Goal: Information Seeking & Learning: Compare options

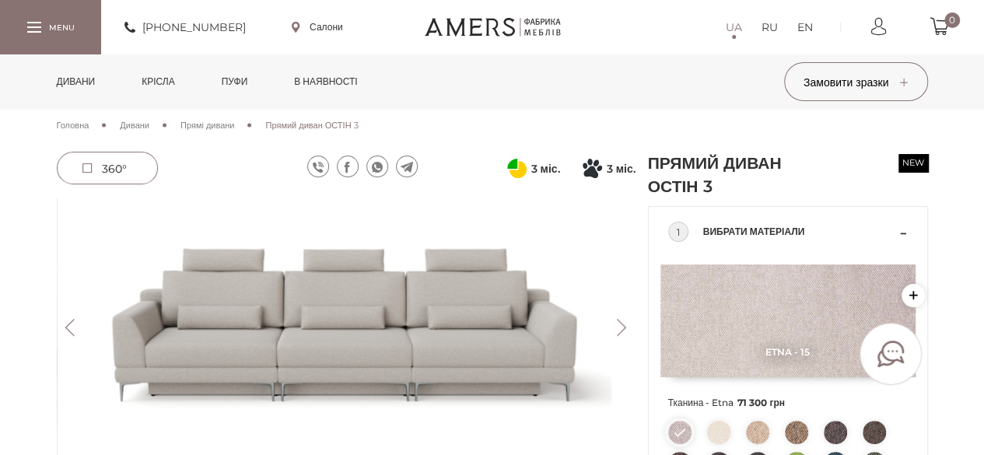
click at [95, 82] on link "Дивани" at bounding box center [76, 81] width 62 height 54
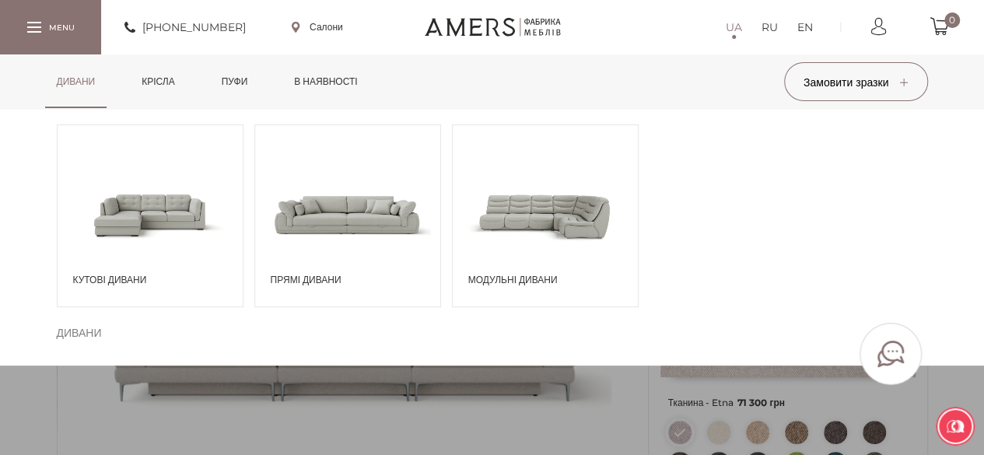
click at [320, 282] on span "Прямі дивани" at bounding box center [352, 280] width 162 height 14
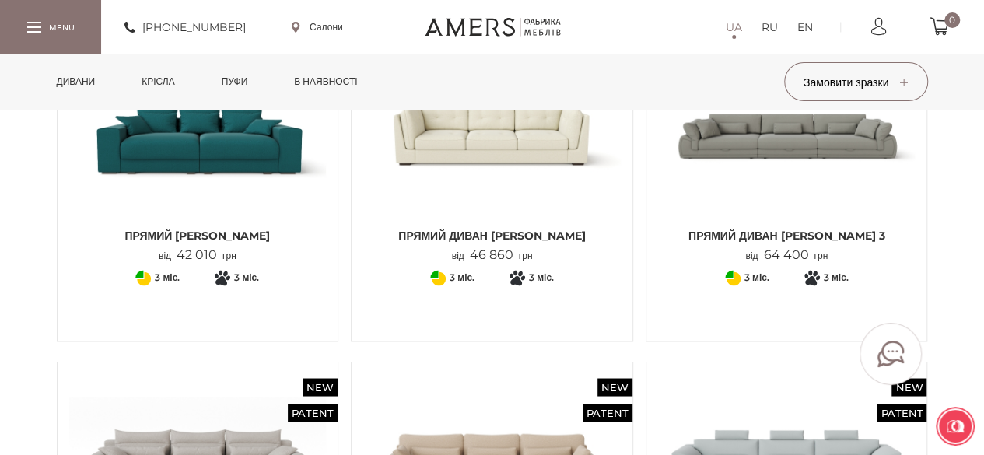
scroll to position [1188, 0]
click at [807, 222] on link "Прямий Диван Джемма 3 від 64 400 грн" at bounding box center [786, 155] width 257 height 214
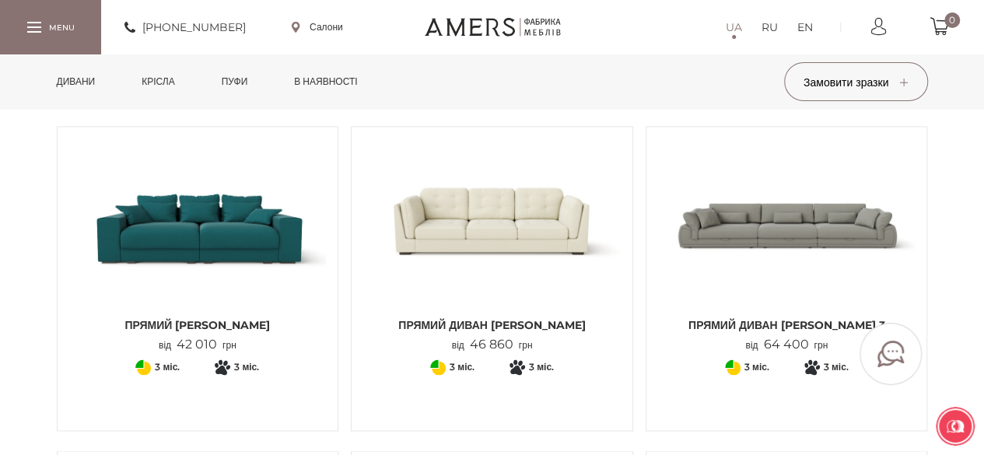
scroll to position [1096, 0]
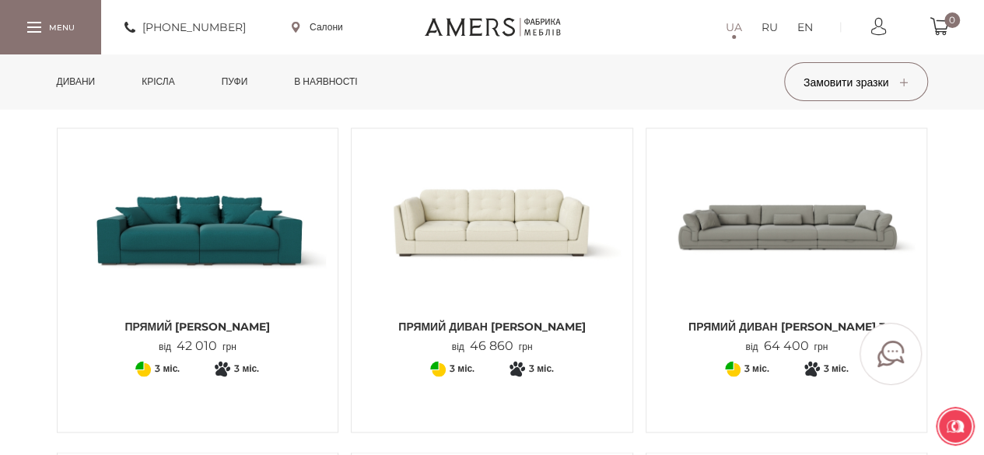
click at [562, 209] on img at bounding box center [491, 225] width 257 height 171
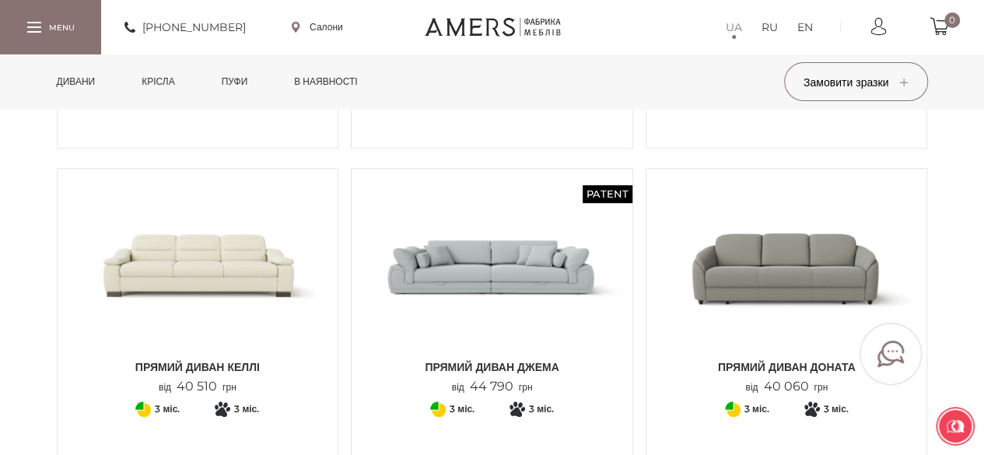
scroll to position [408, 0]
click at [478, 296] on img at bounding box center [491, 265] width 257 height 171
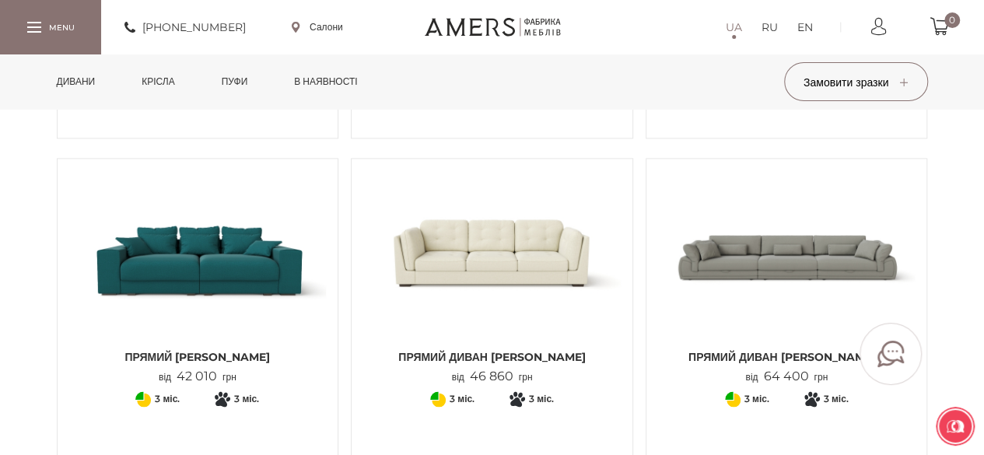
scroll to position [1069, 0]
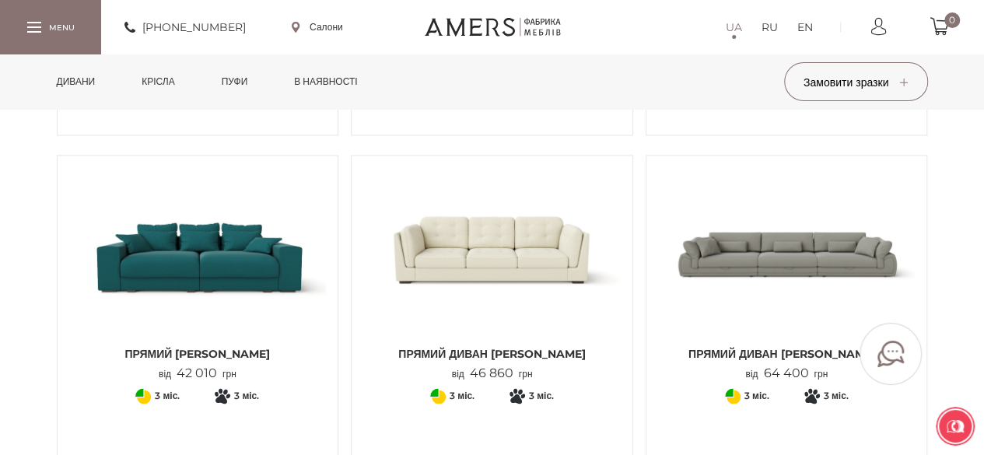
click at [728, 291] on img at bounding box center [786, 252] width 257 height 171
click at [538, 329] on img at bounding box center [491, 252] width 257 height 171
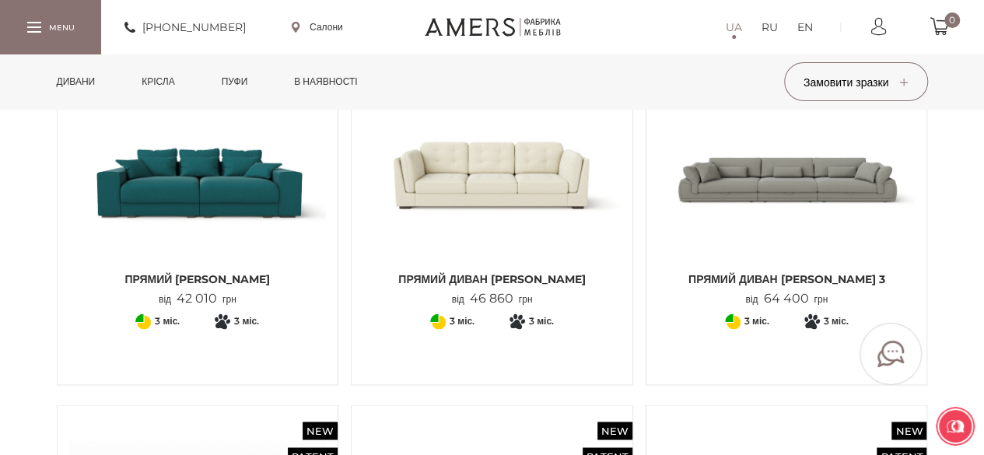
scroll to position [1143, 0]
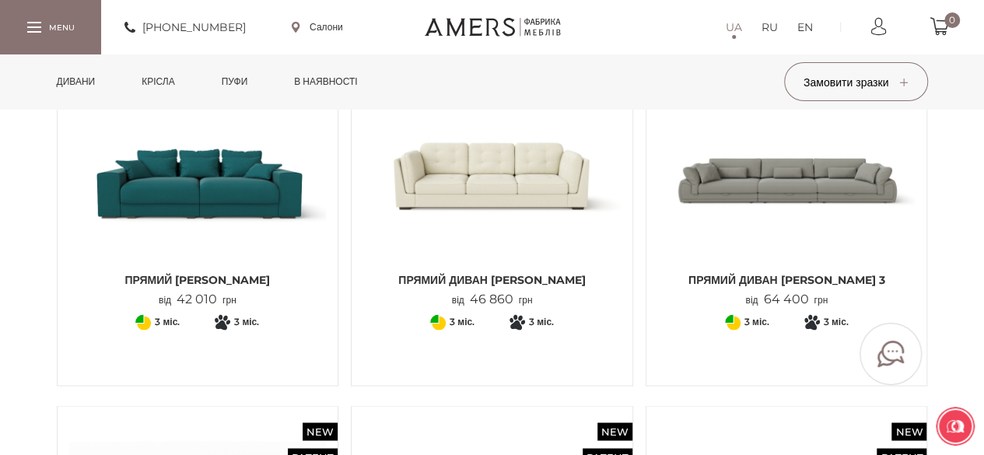
click at [216, 235] on img at bounding box center [197, 178] width 257 height 171
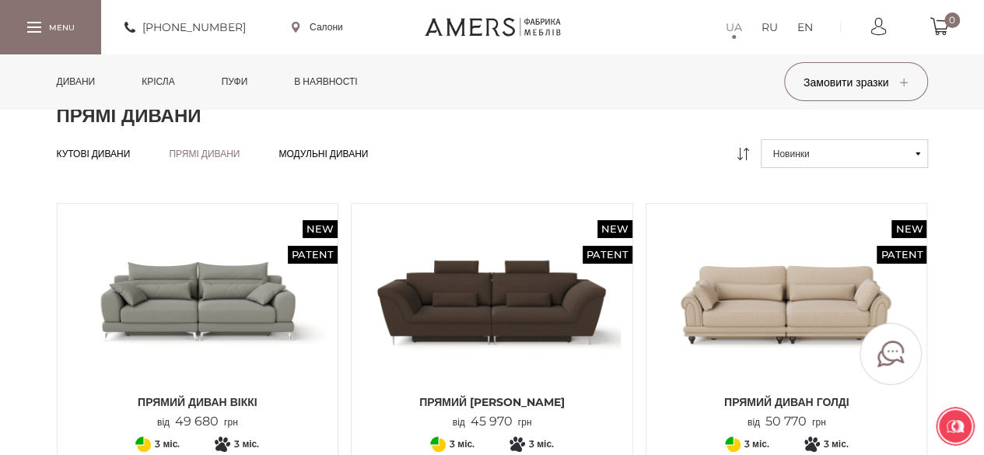
scroll to position [0, 0]
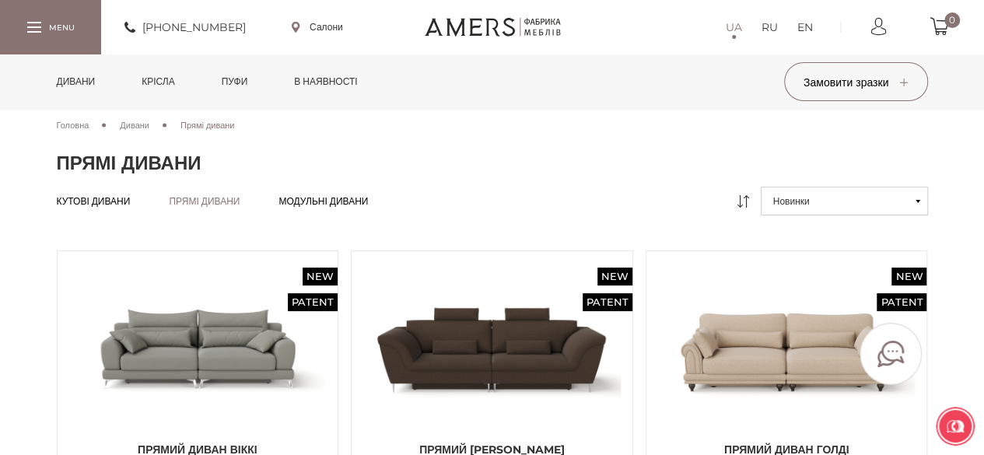
click at [317, 208] on span "Модульні дивани" at bounding box center [322, 214] width 89 height 12
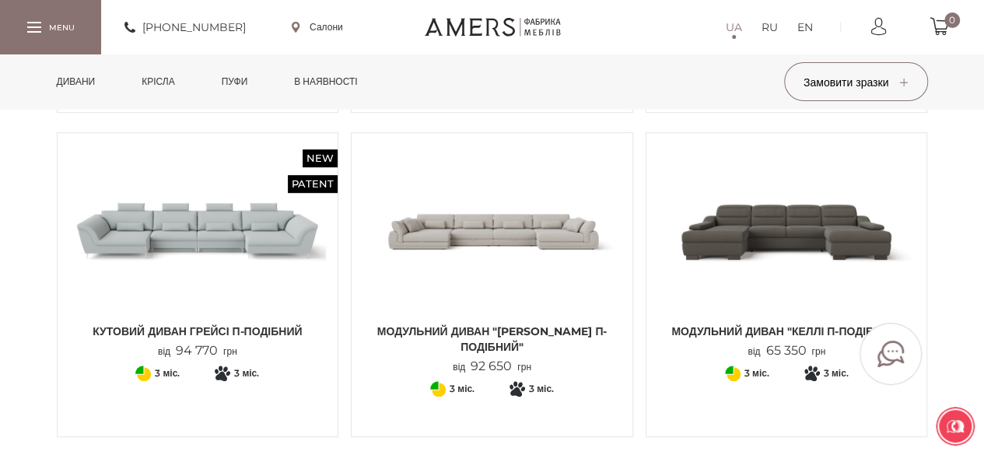
scroll to position [443, 0]
click at [471, 212] on img at bounding box center [491, 229] width 257 height 171
click at [441, 317] on link "Модульний диван "Джемма П-подібний" від 92 650 грн" at bounding box center [491, 258] width 257 height 229
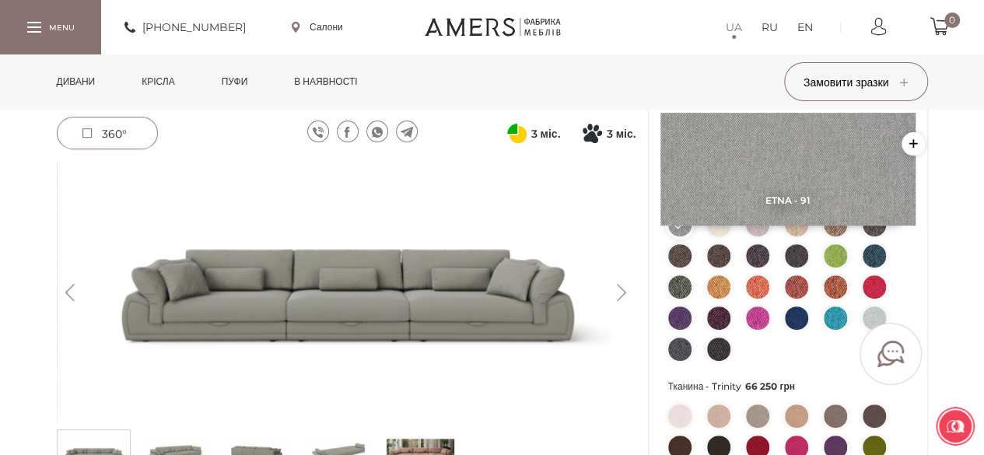
scroll to position [210, 0]
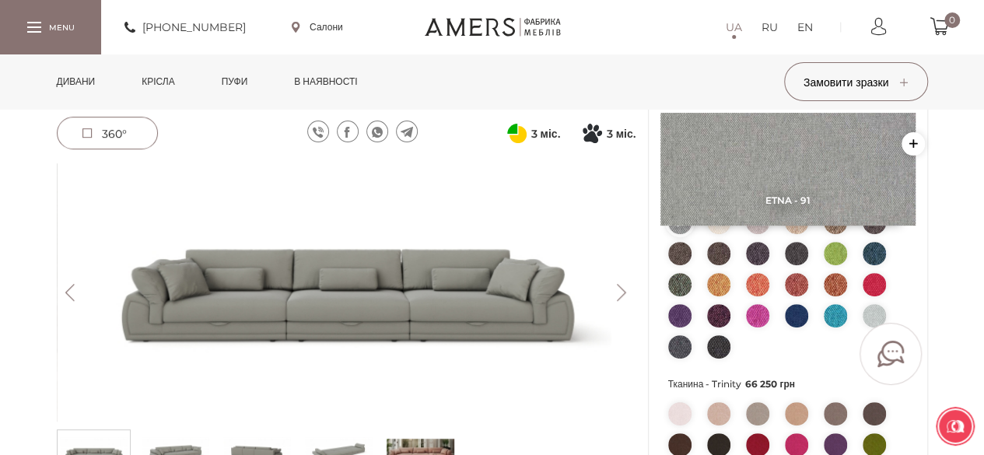
click at [871, 310] on img at bounding box center [874, 315] width 23 height 23
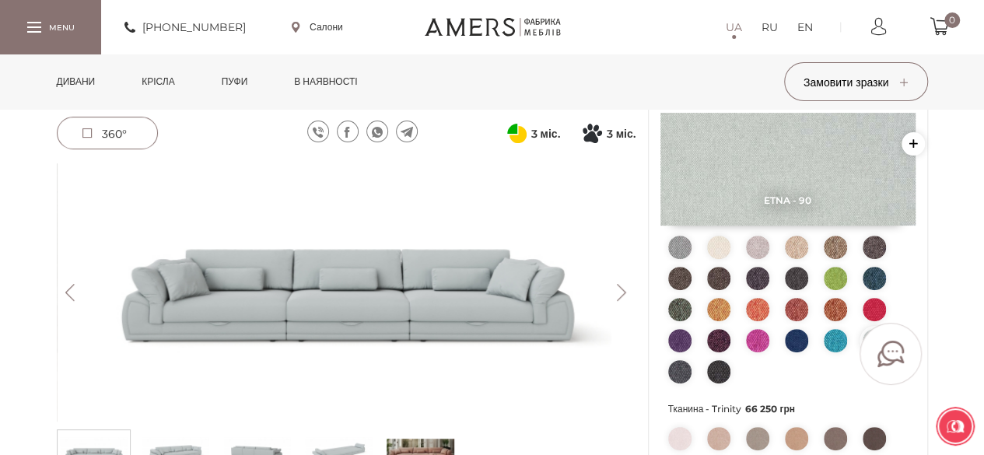
scroll to position [177, 0]
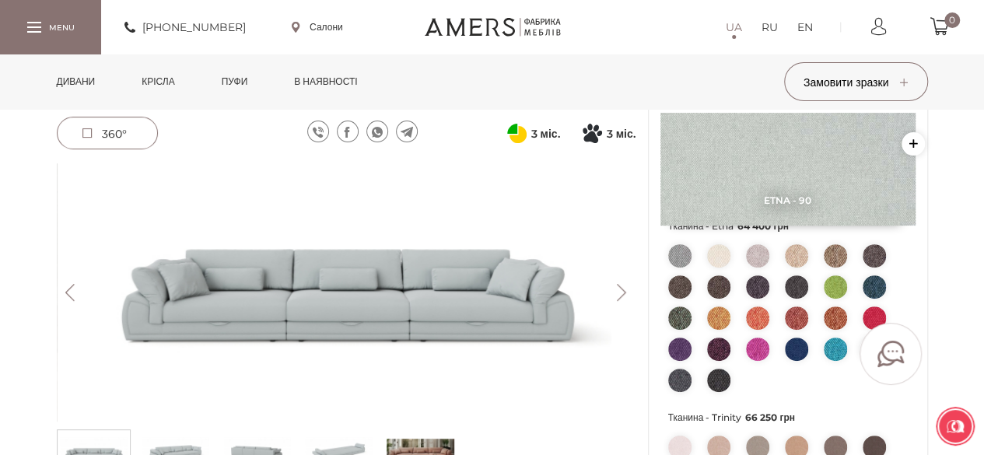
click at [725, 261] on img at bounding box center [718, 255] width 23 height 23
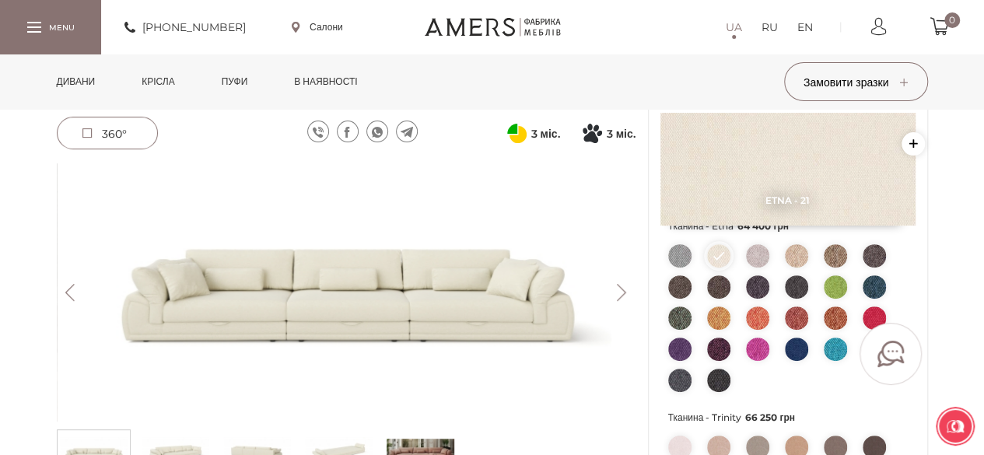
click at [753, 257] on img at bounding box center [757, 255] width 23 height 23
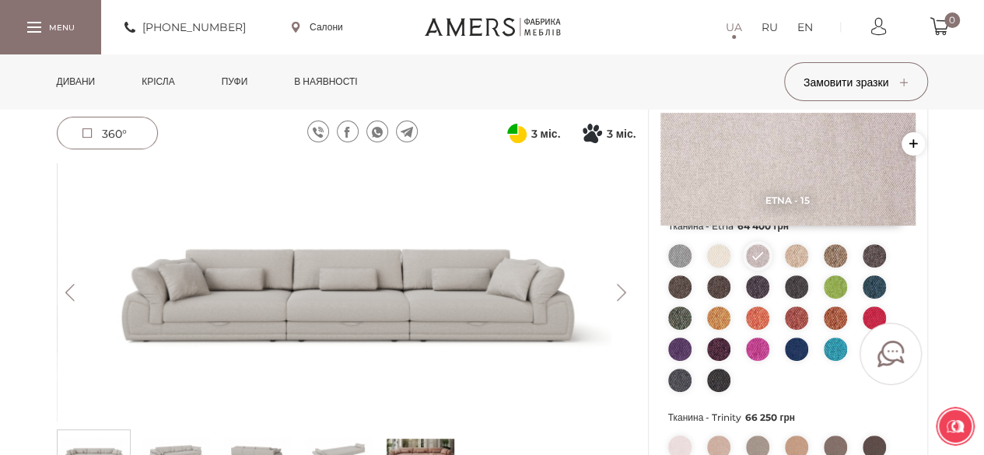
click at [683, 251] on img at bounding box center [679, 255] width 23 height 23
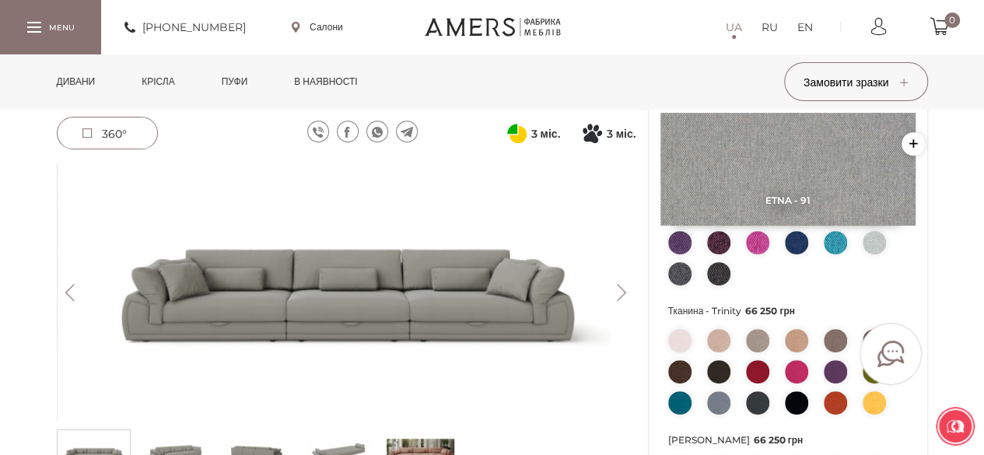
scroll to position [317, 0]
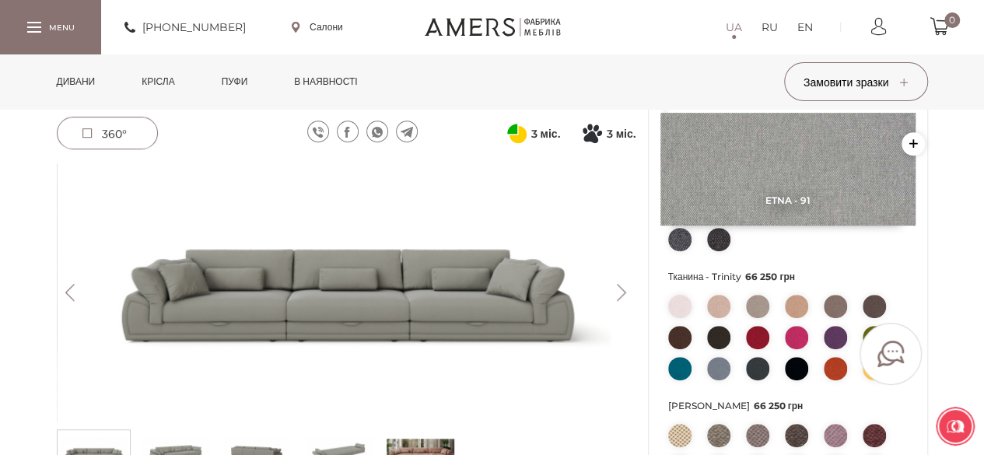
click at [723, 310] on img at bounding box center [718, 306] width 23 height 23
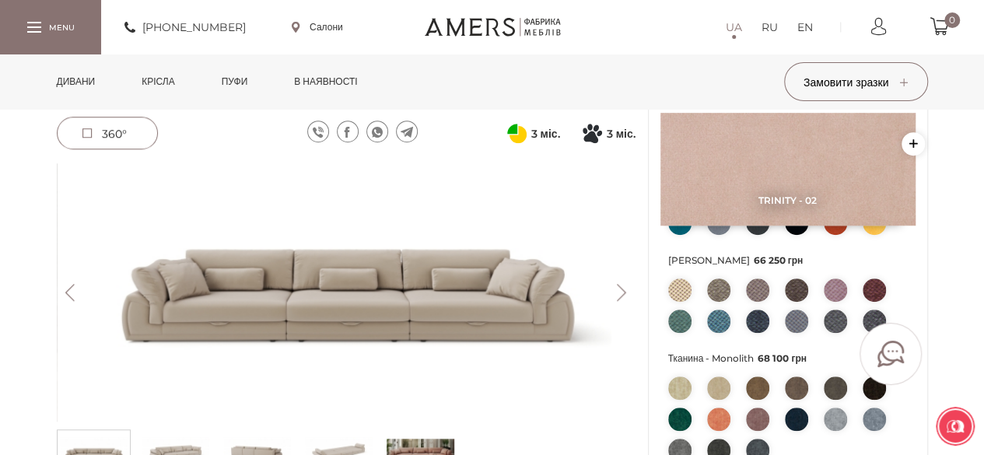
scroll to position [461, 0]
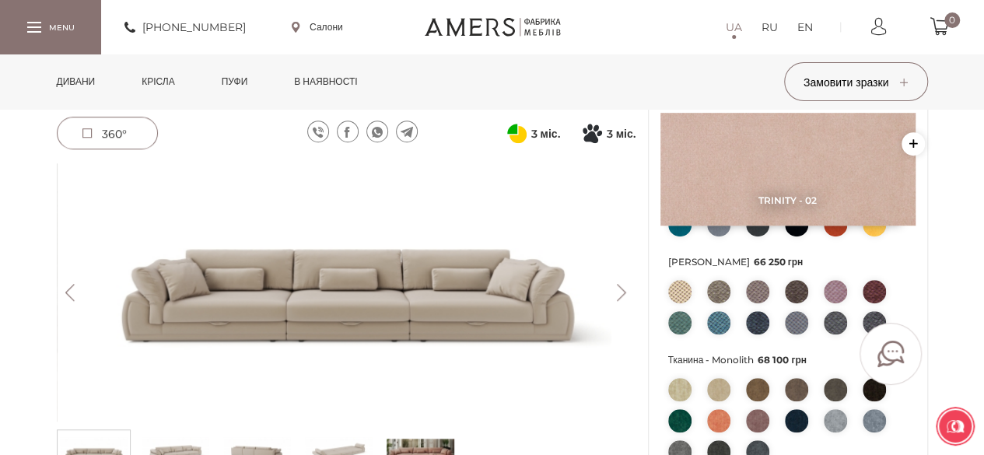
click at [718, 298] on img at bounding box center [718, 291] width 23 height 23
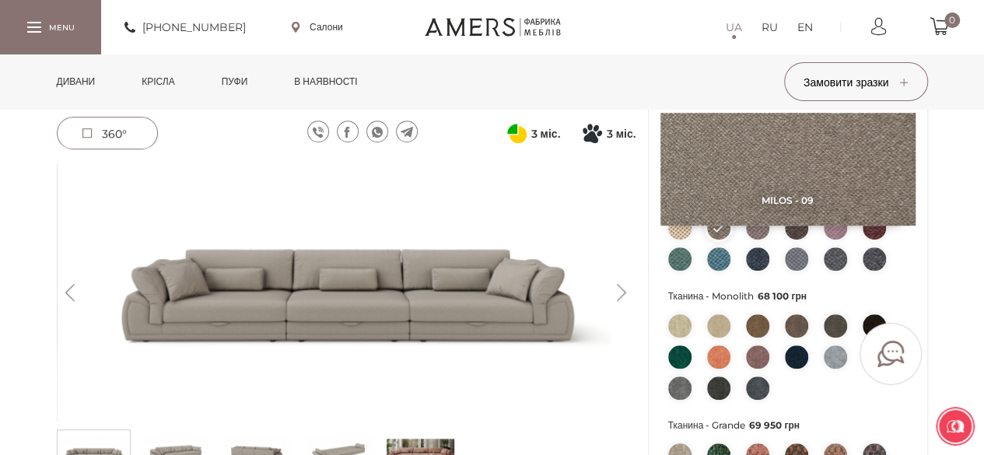
scroll to position [527, 0]
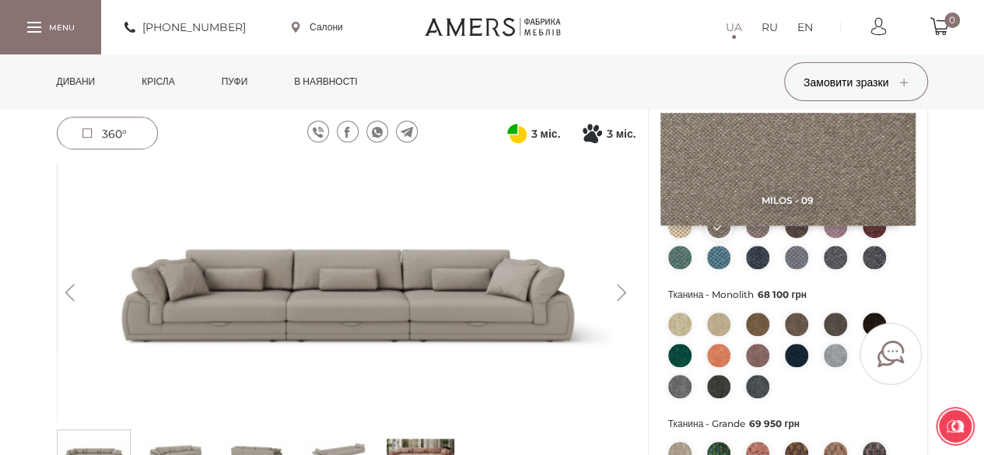
click at [716, 318] on img at bounding box center [718, 324] width 23 height 23
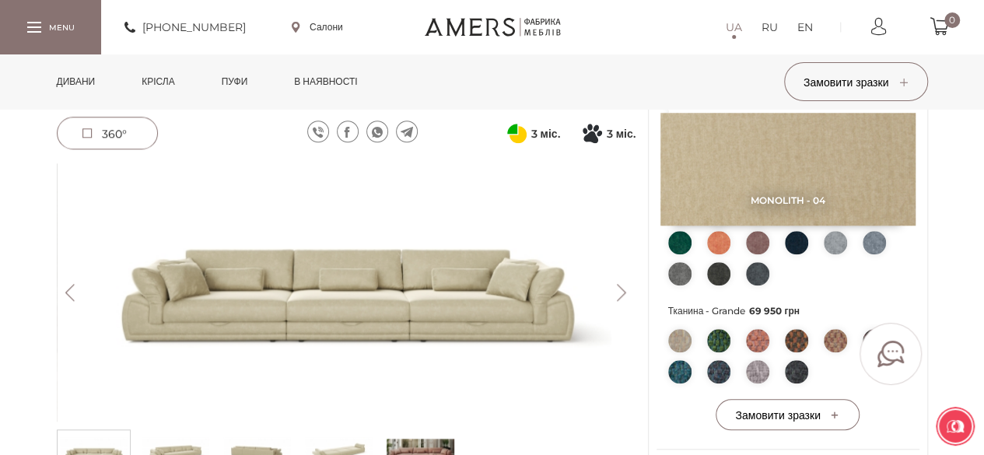
scroll to position [653, 0]
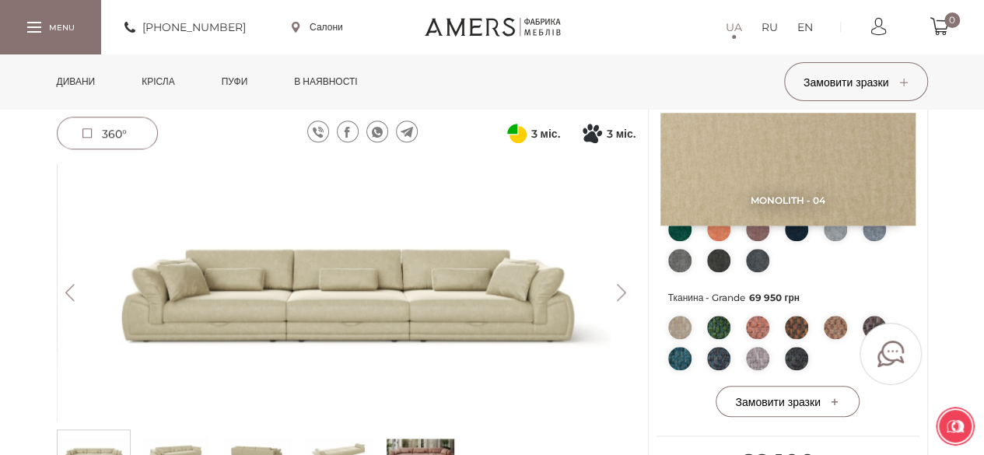
click at [716, 334] on img at bounding box center [718, 327] width 23 height 23
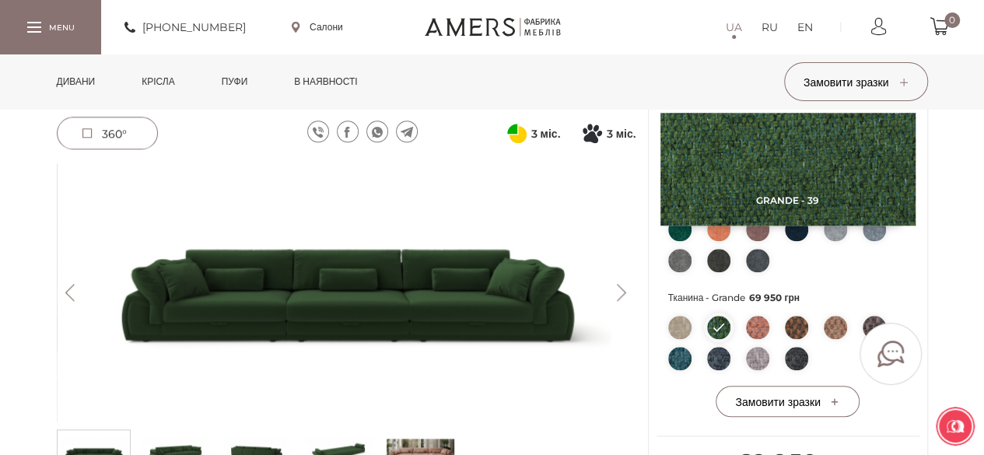
click at [674, 323] on img at bounding box center [679, 327] width 23 height 23
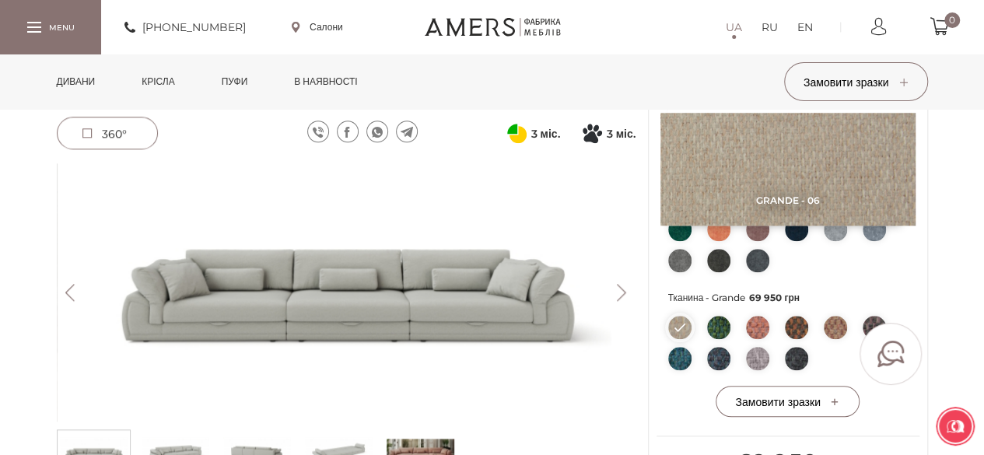
click at [720, 331] on img at bounding box center [718, 327] width 23 height 23
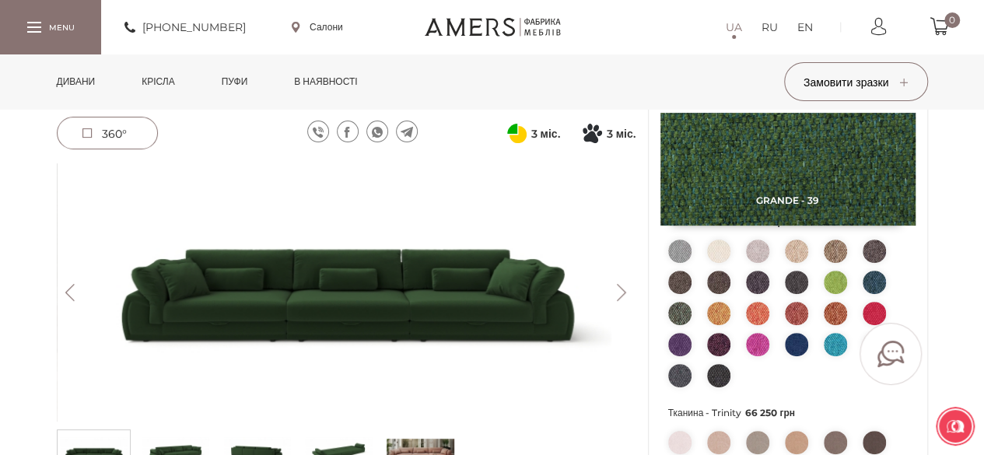
scroll to position [212, 0]
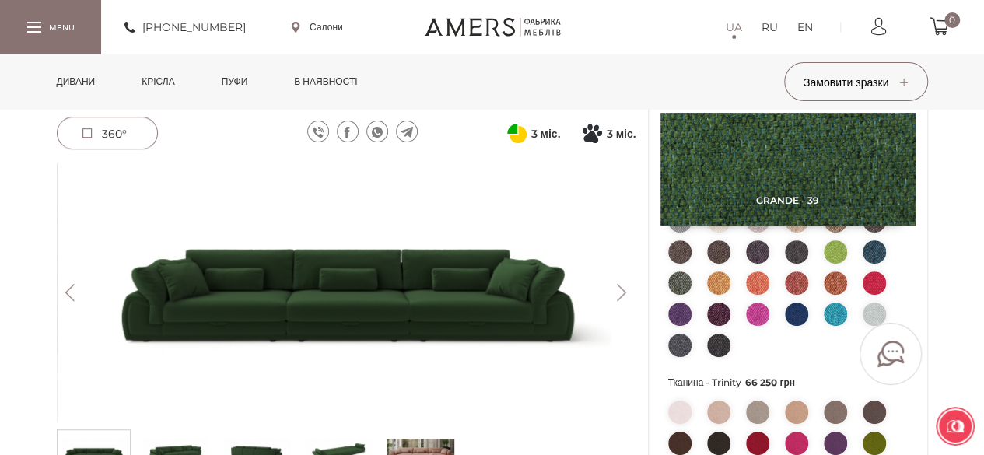
click at [831, 250] on img at bounding box center [835, 251] width 23 height 23
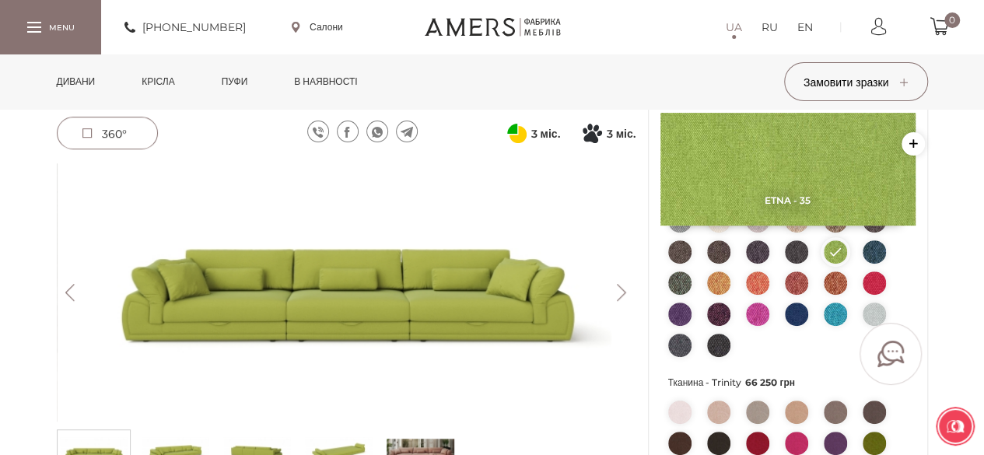
click at [683, 281] on img at bounding box center [679, 282] width 23 height 23
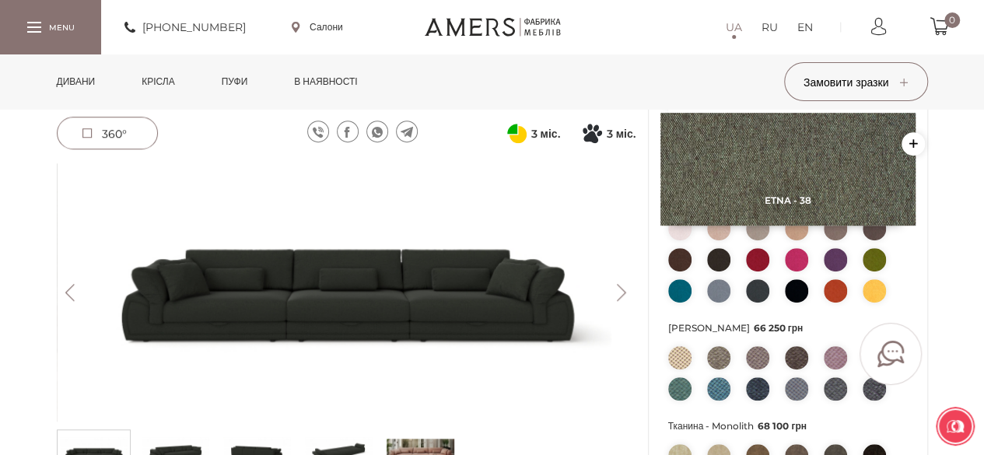
scroll to position [401, 0]
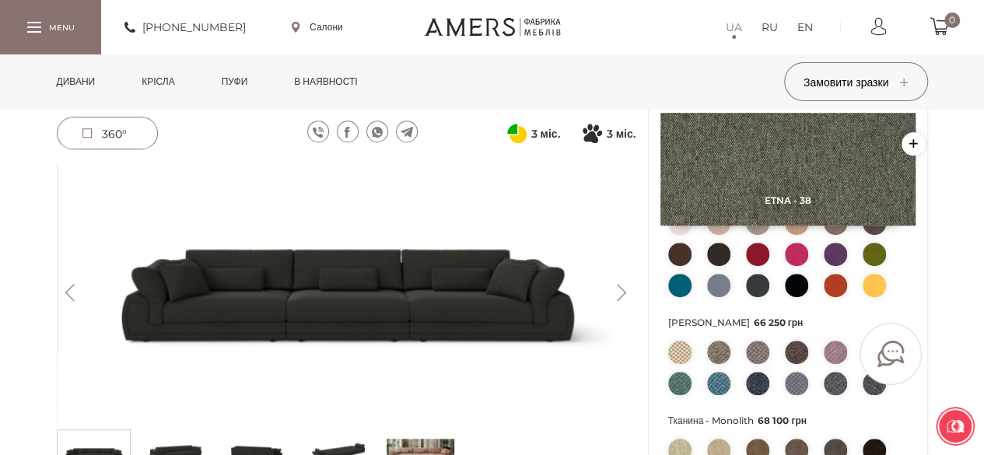
click at [135, 130] on span "360°" at bounding box center [108, 132] width 100 height 31
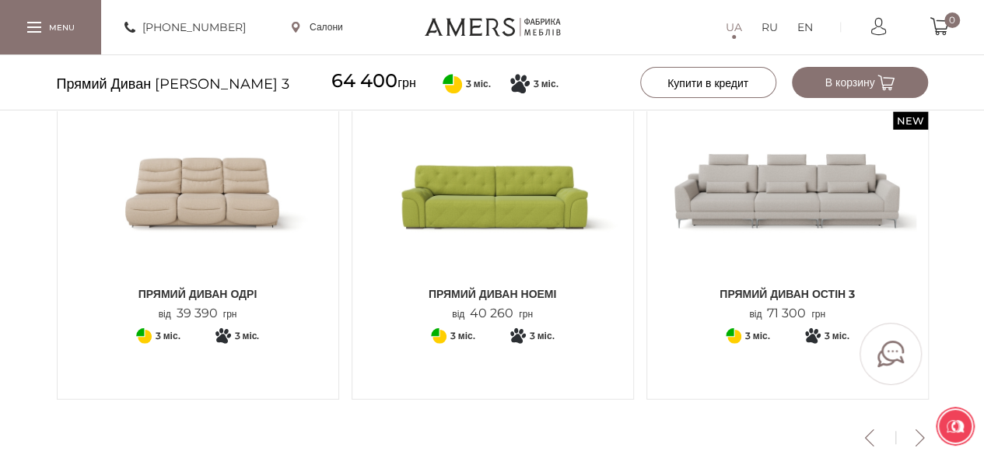
scroll to position [1925, 0]
click at [520, 241] on img at bounding box center [492, 193] width 257 height 171
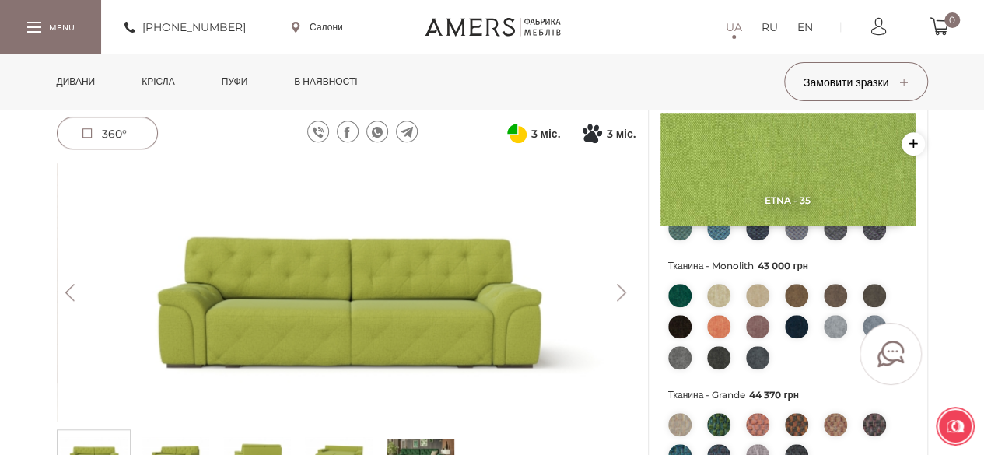
scroll to position [548, 0]
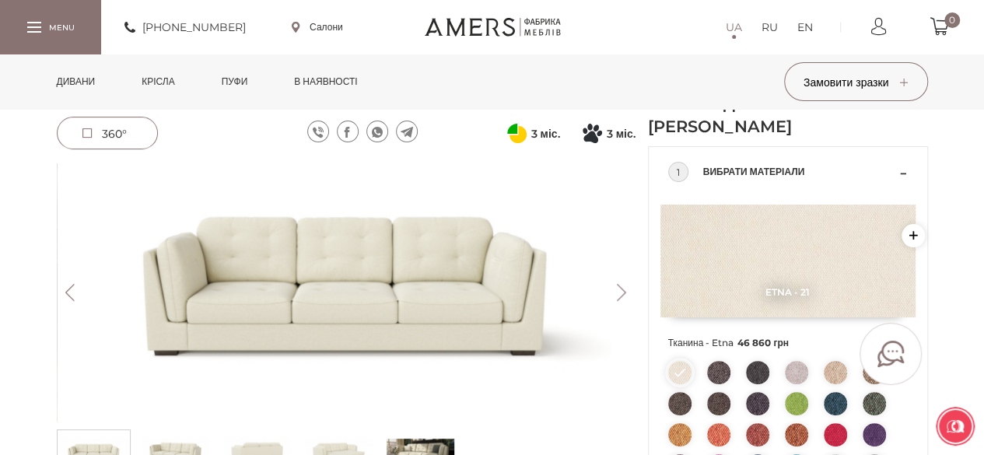
scroll to position [58, 0]
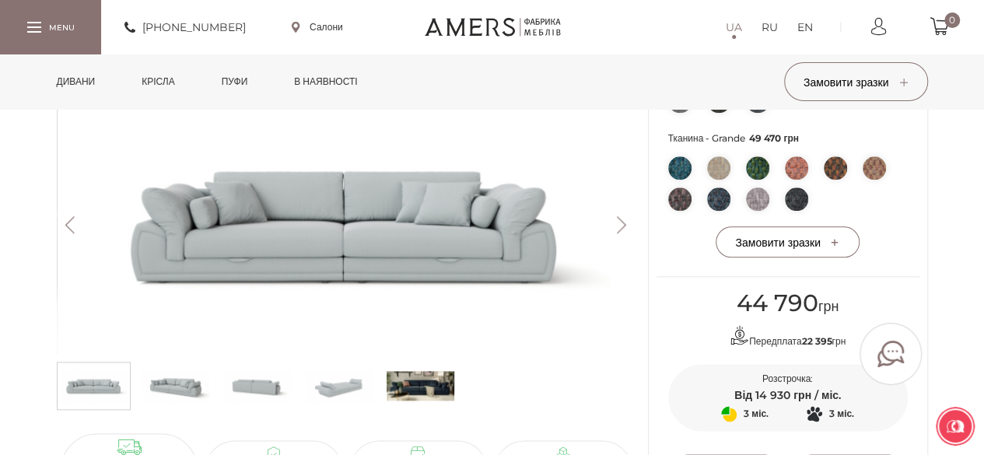
scroll to position [779, 0]
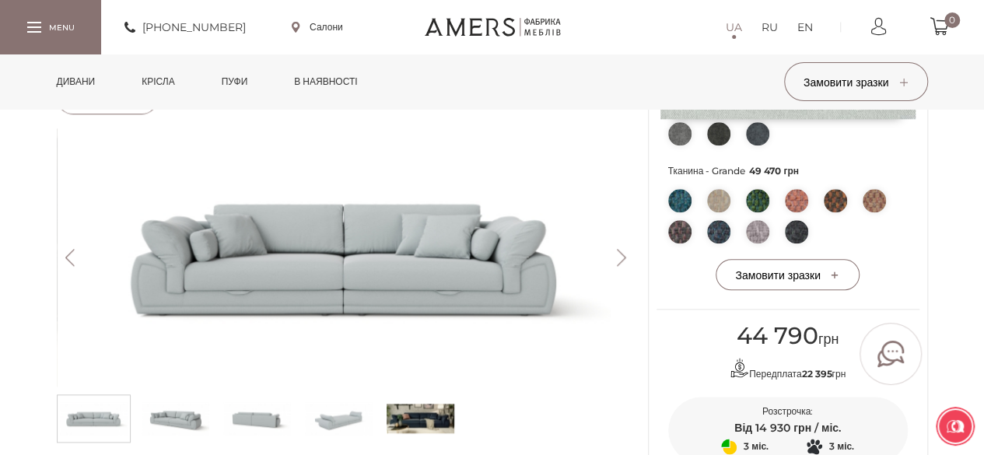
click at [621, 266] on button "Next" at bounding box center [621, 257] width 27 height 17
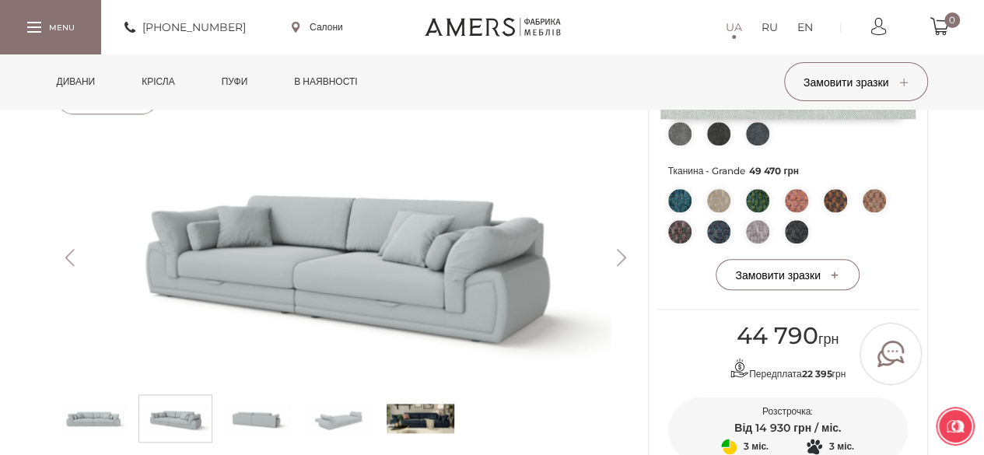
click at [621, 266] on button "Next" at bounding box center [621, 257] width 27 height 17
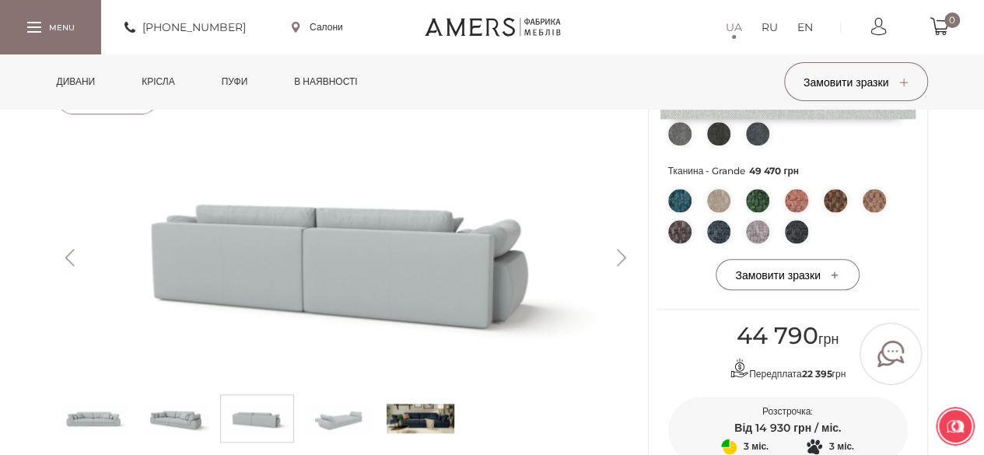
click at [621, 266] on button "Next" at bounding box center [621, 257] width 27 height 17
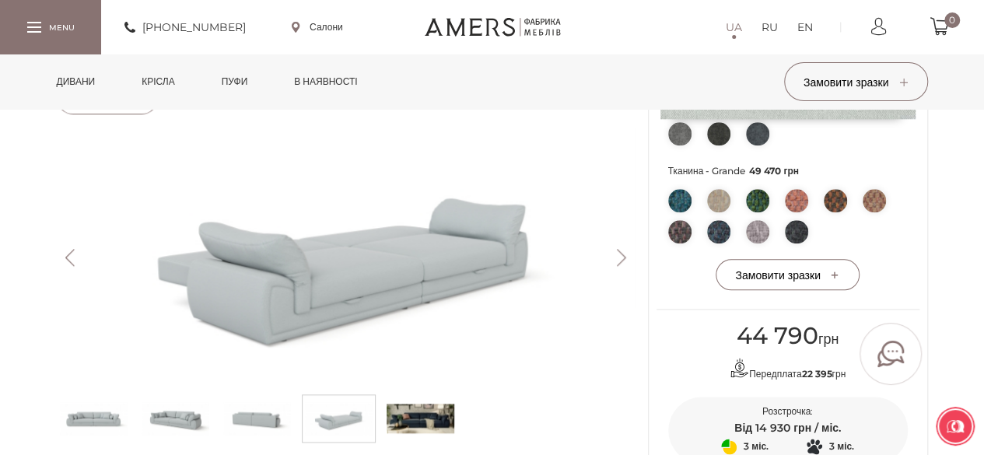
click at [621, 266] on button "Next" at bounding box center [621, 257] width 27 height 17
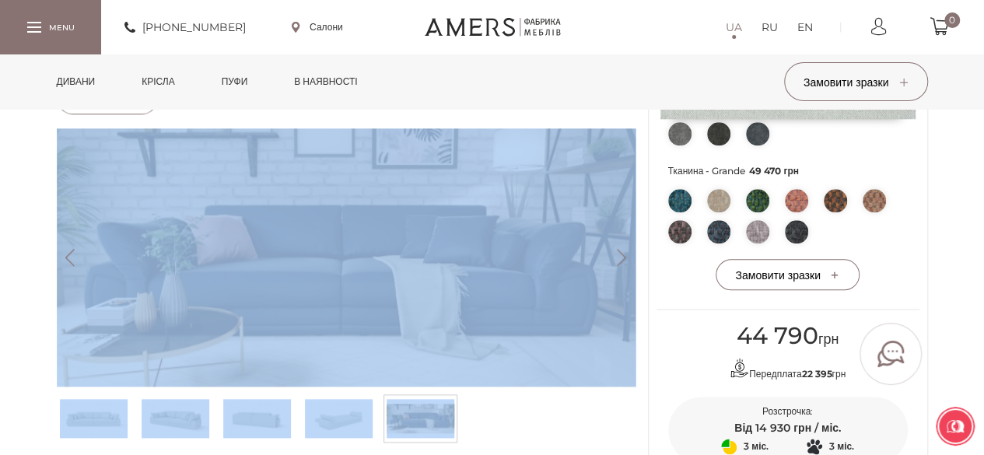
drag, startPoint x: 39, startPoint y: 284, endPoint x: 84, endPoint y: 288, distance: 45.3
click at [72, 266] on button "Previous" at bounding box center [70, 257] width 27 height 17
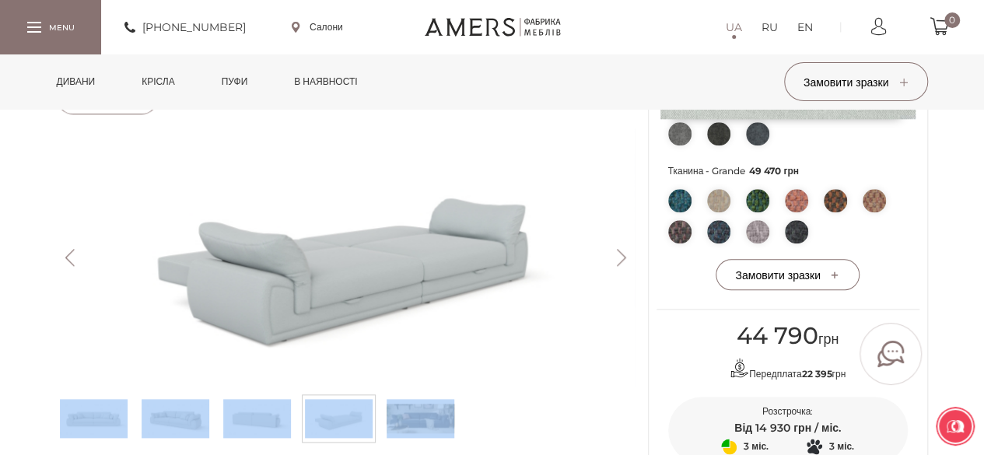
click at [132, 293] on img at bounding box center [346, 257] width 579 height 258
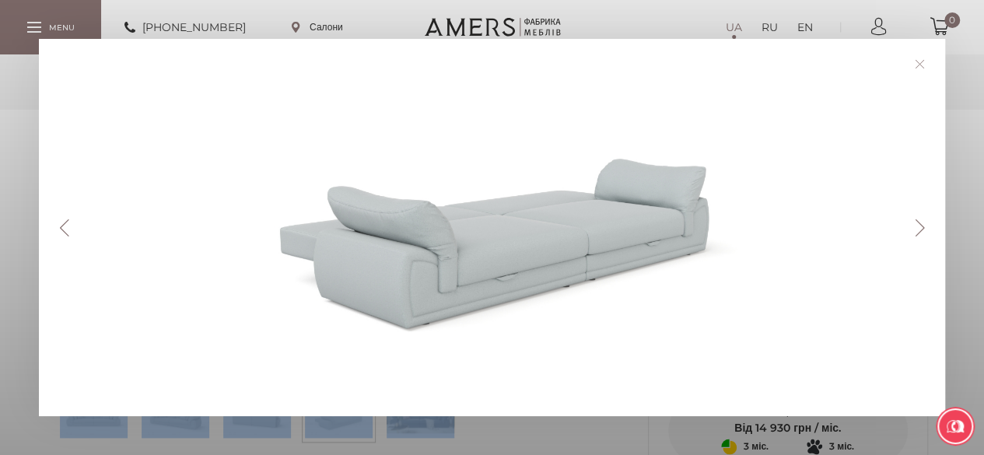
click at [924, 55] on link at bounding box center [920, 64] width 24 height 24
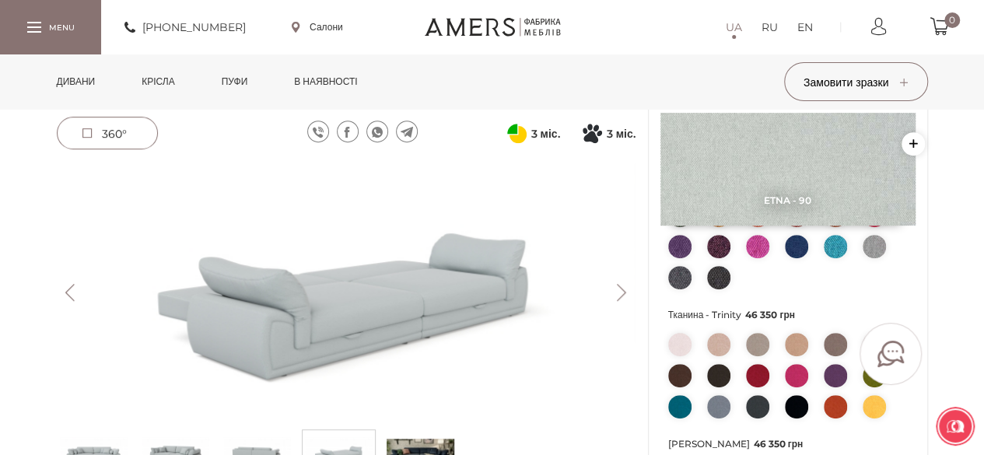
scroll to position [283, 0]
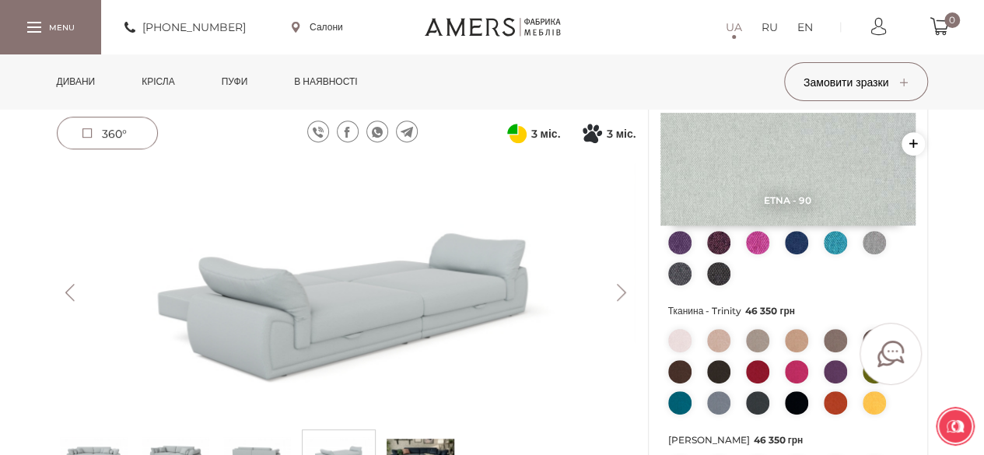
click at [678, 335] on img at bounding box center [679, 340] width 23 height 23
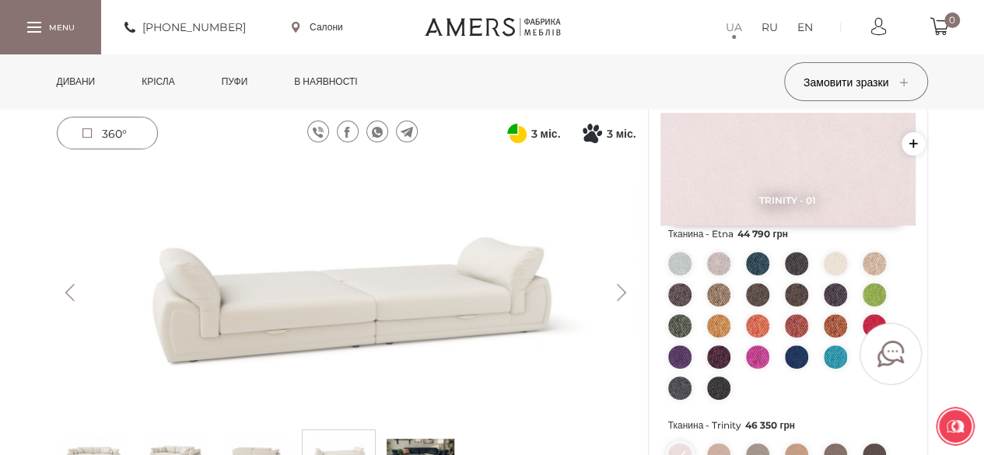
scroll to position [0, 0]
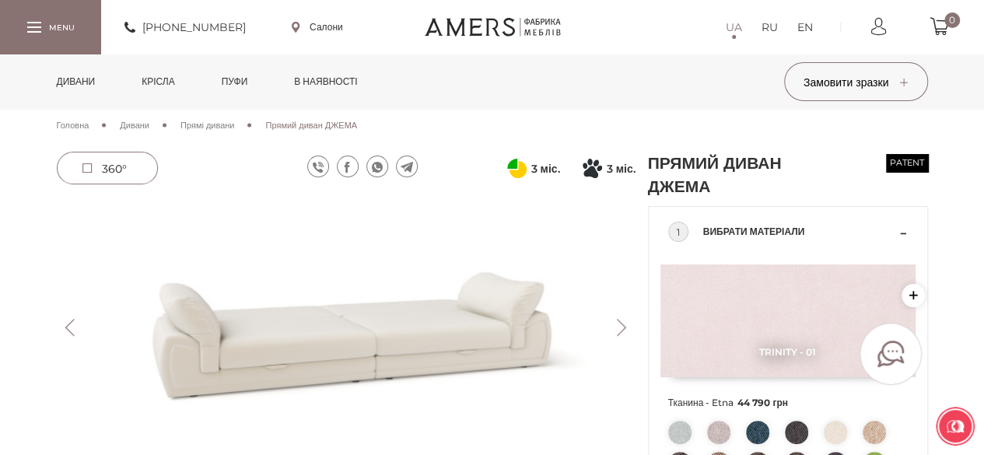
click at [902, 234] on div "1 Вибрати матеріали" at bounding box center [788, 232] width 240 height 50
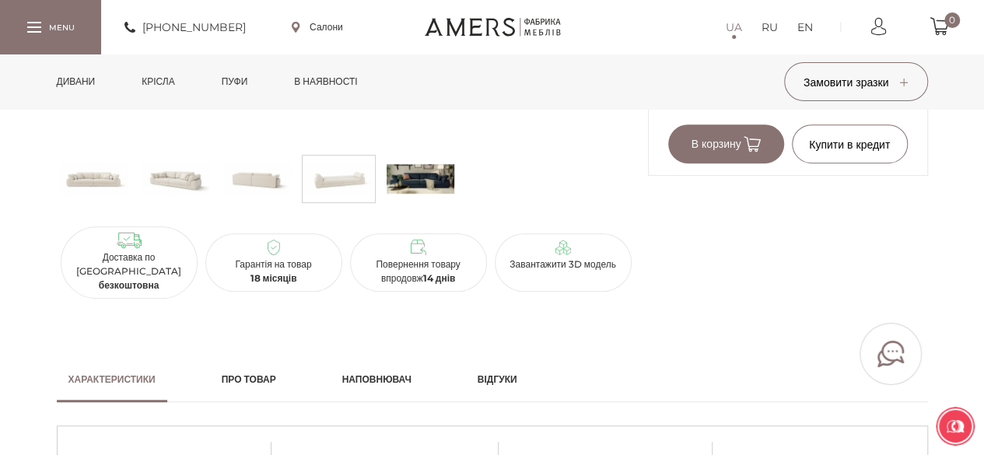
scroll to position [313, 0]
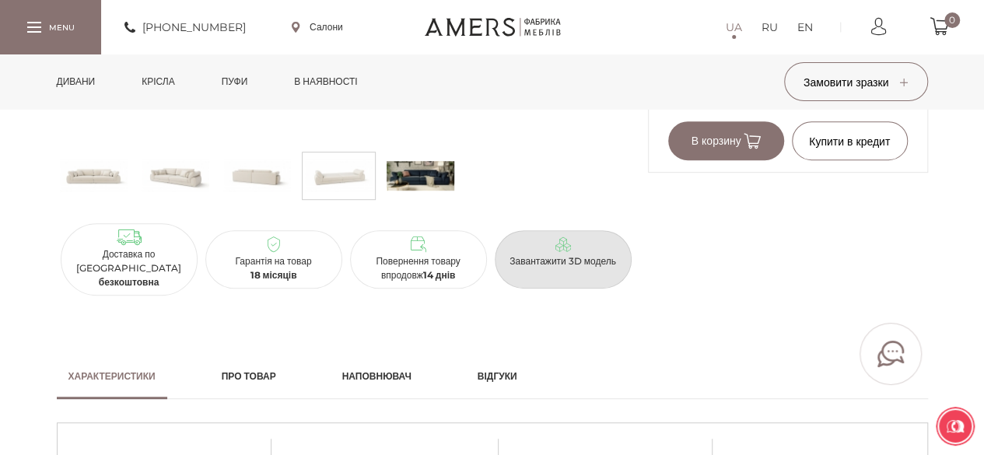
click at [597, 254] on p "Завантажити 3D модель" at bounding box center [563, 261] width 124 height 14
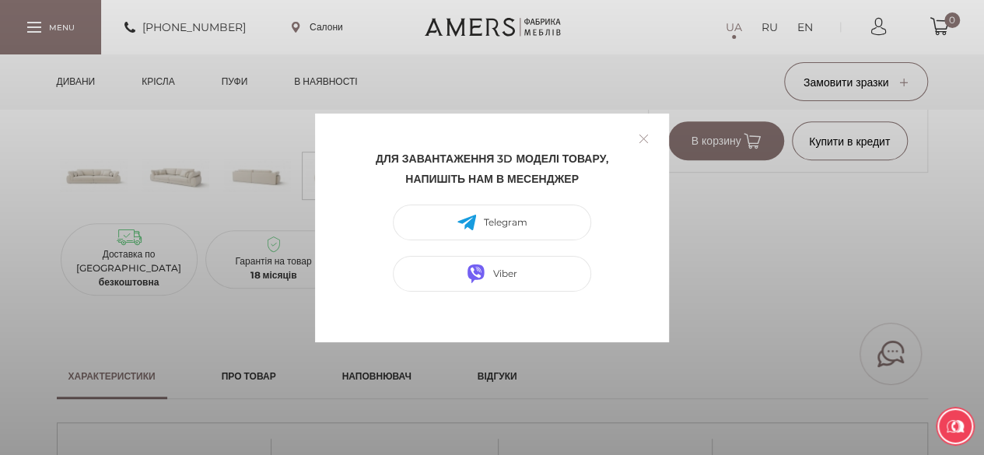
click at [643, 133] on link at bounding box center [644, 139] width 24 height 24
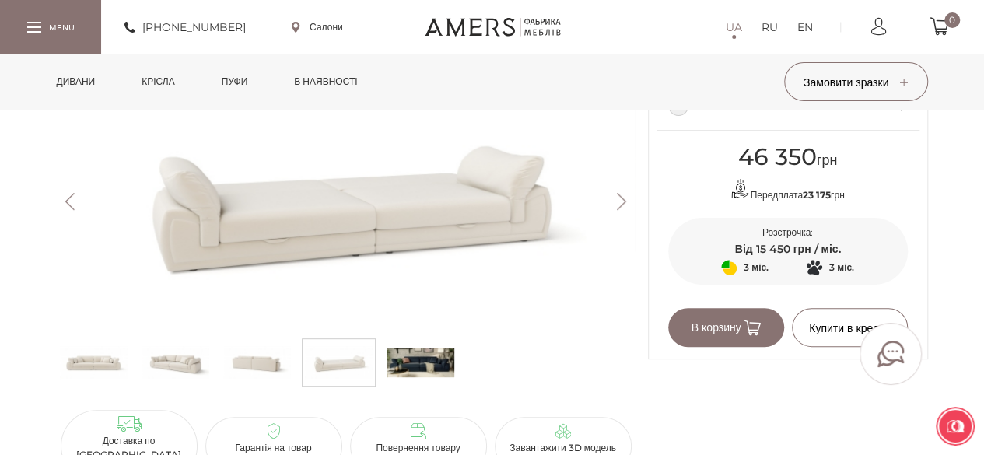
scroll to position [0, 0]
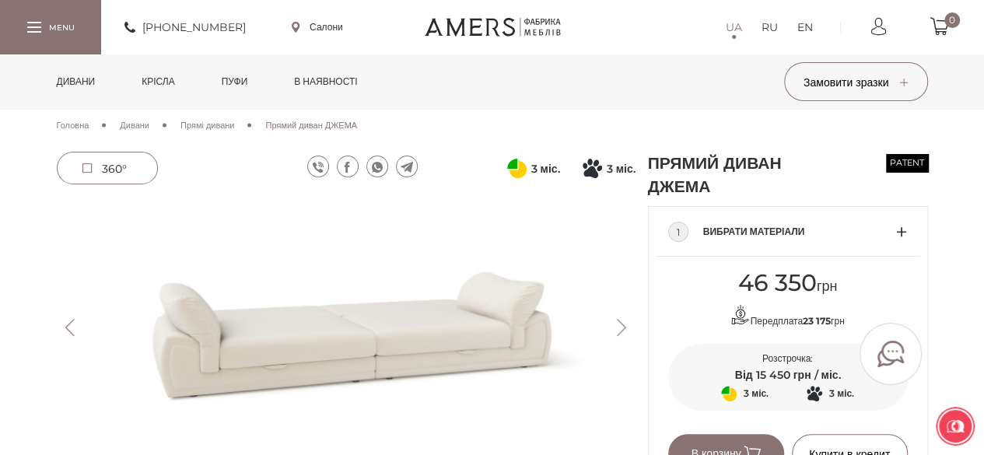
click at [110, 175] on span "360°" at bounding box center [114, 169] width 25 height 14
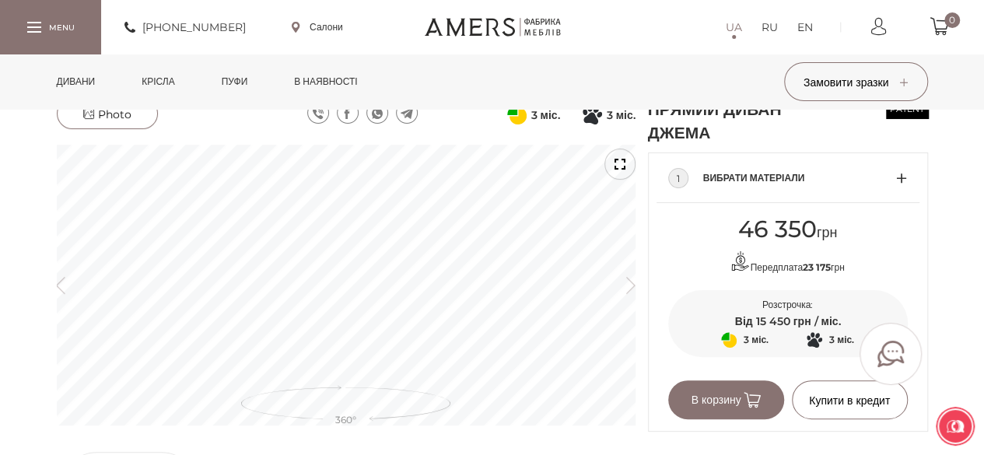
scroll to position [75, 0]
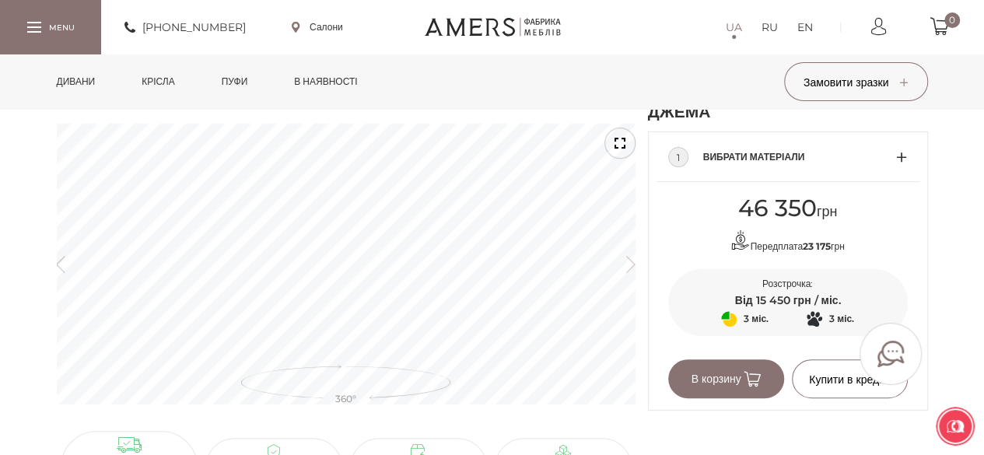
click at [1, 301] on div "Прямий диван ДЖЕМА Patent 46 350 грн Передплата 23 175 грн 3 міс. Оплата частин…" at bounding box center [492, 290] width 984 height 426
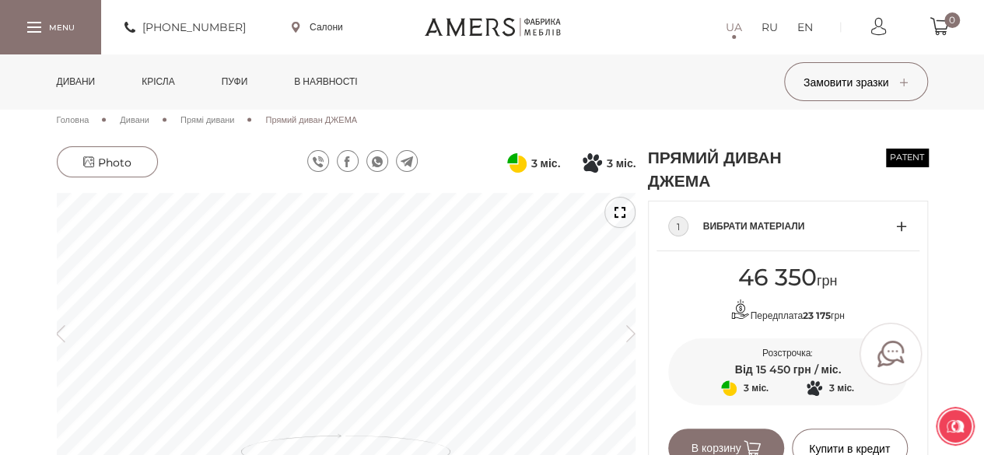
scroll to position [0, 0]
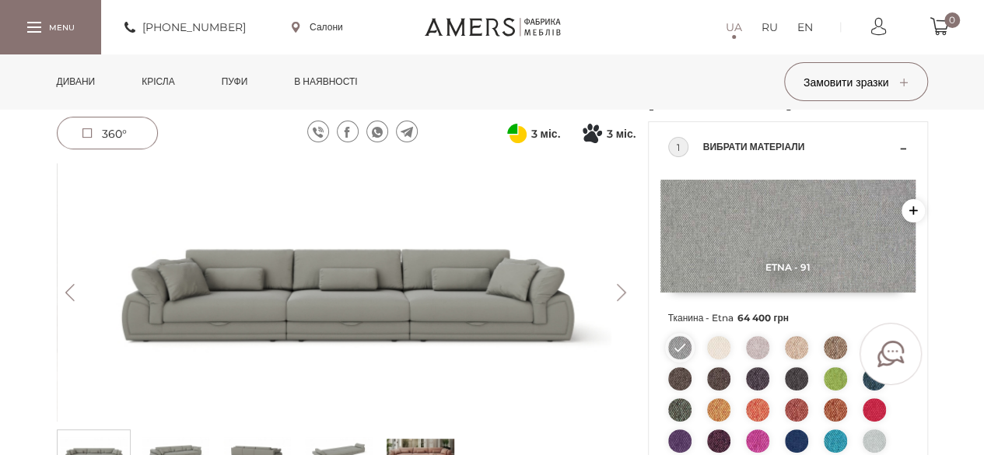
scroll to position [86, 0]
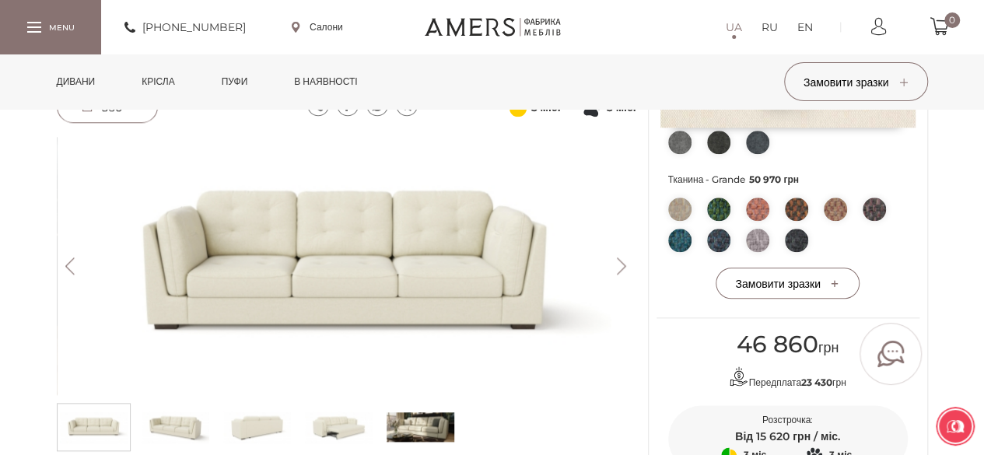
scroll to position [720, 0]
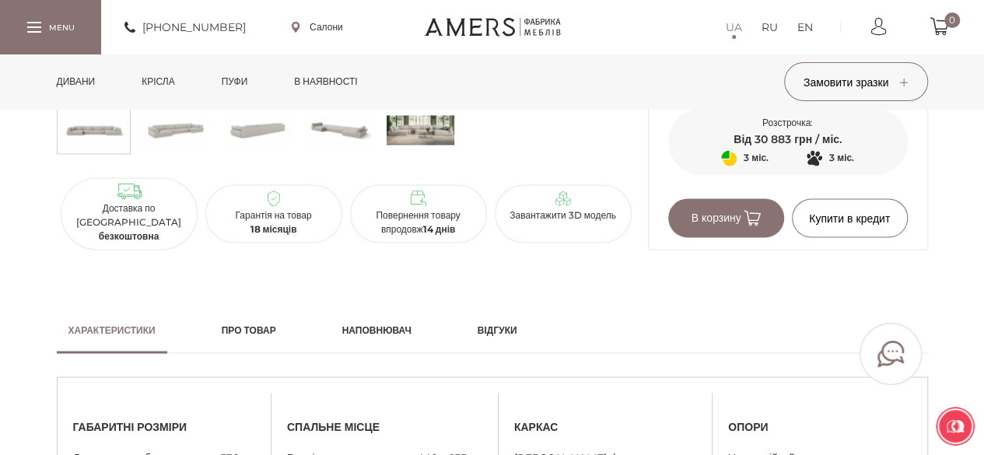
scroll to position [1087, 0]
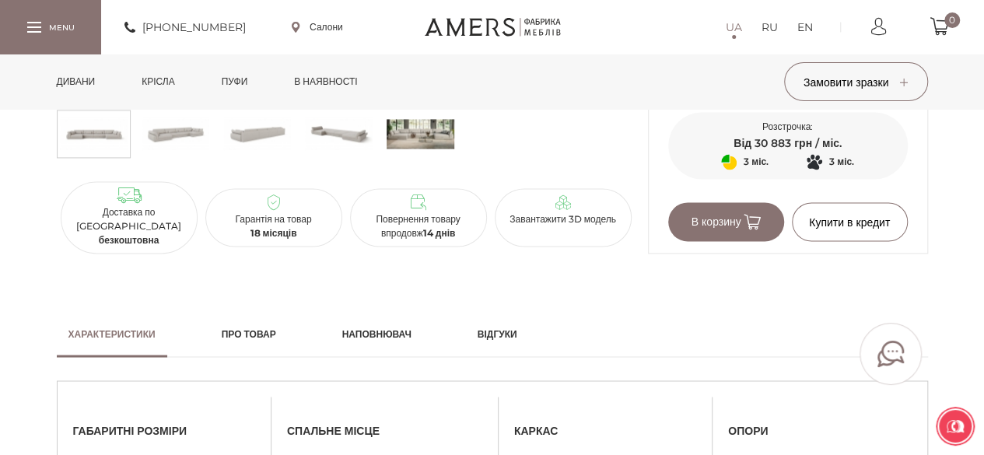
click at [394, 331] on h2 "Наповнювач" at bounding box center [376, 334] width 69 height 14
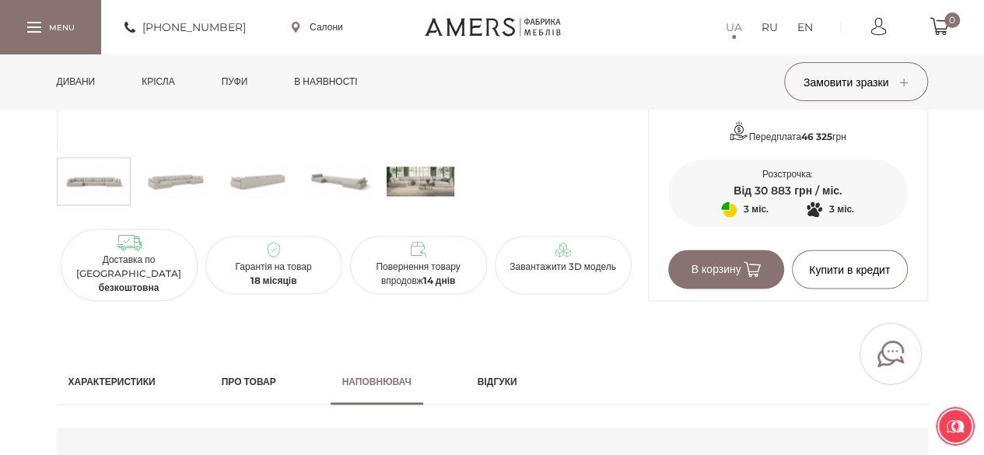
scroll to position [1041, 0]
click at [185, 187] on img at bounding box center [176, 180] width 68 height 39
click at [247, 186] on img at bounding box center [257, 180] width 68 height 39
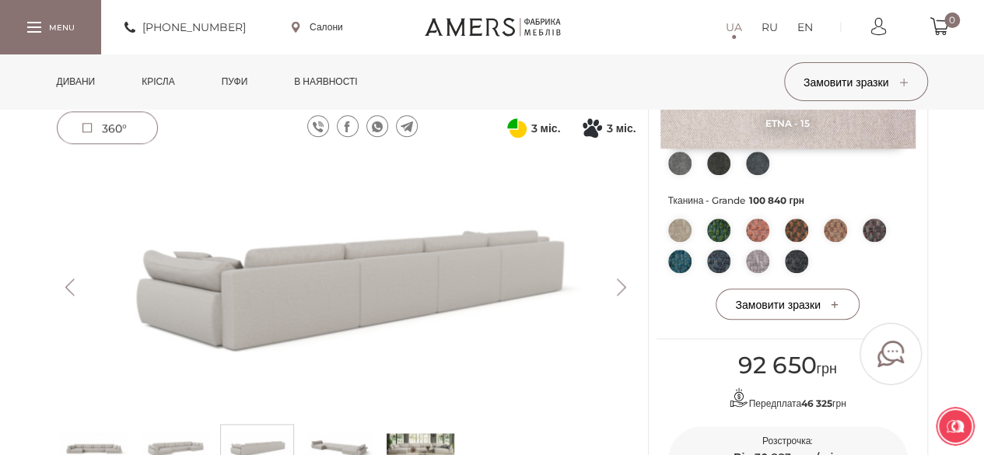
scroll to position [775, 0]
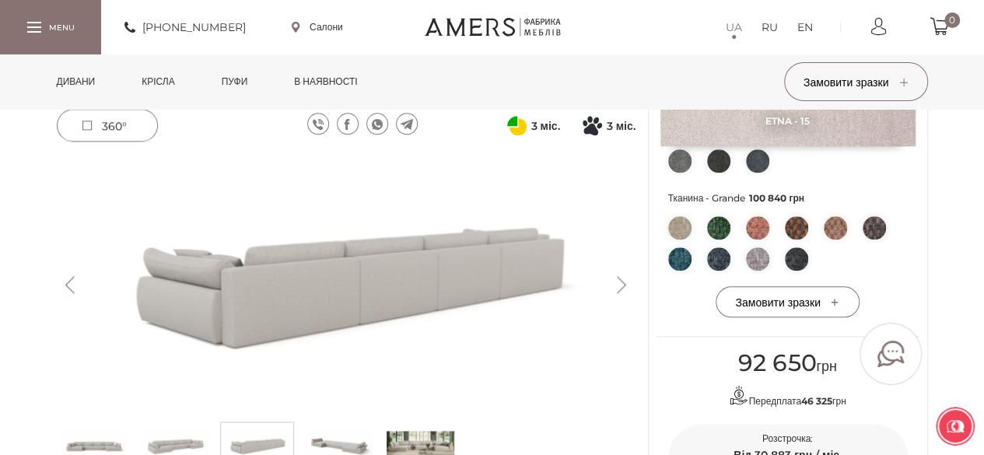
click at [627, 281] on img at bounding box center [346, 285] width 579 height 258
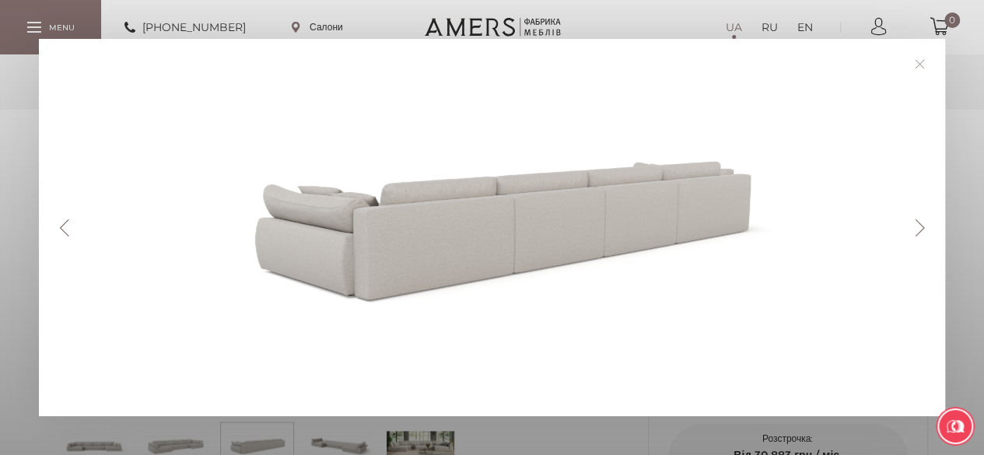
click at [919, 223] on button "Next" at bounding box center [919, 227] width 27 height 17
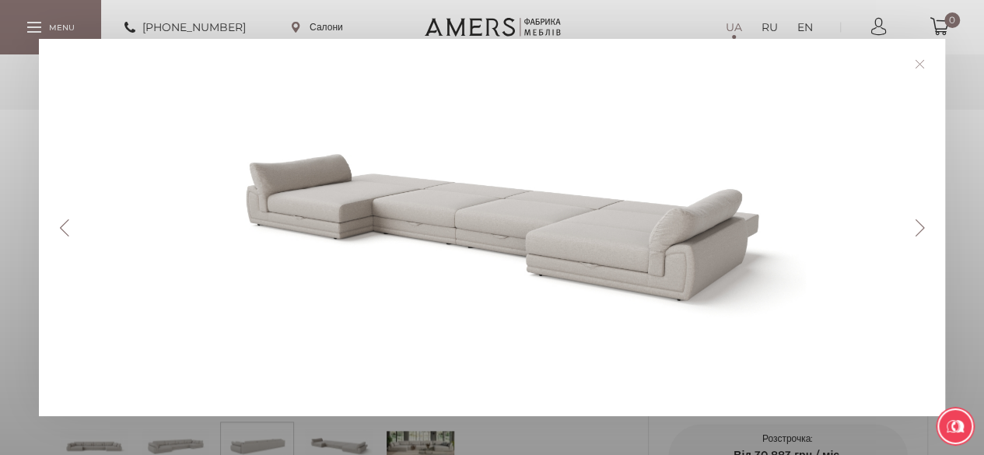
click at [931, 64] on link at bounding box center [920, 64] width 24 height 24
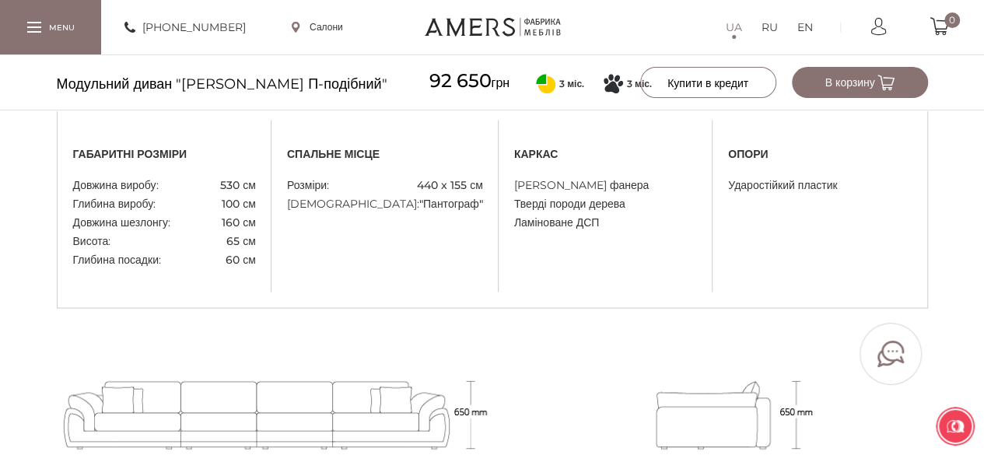
scroll to position [1365, 0]
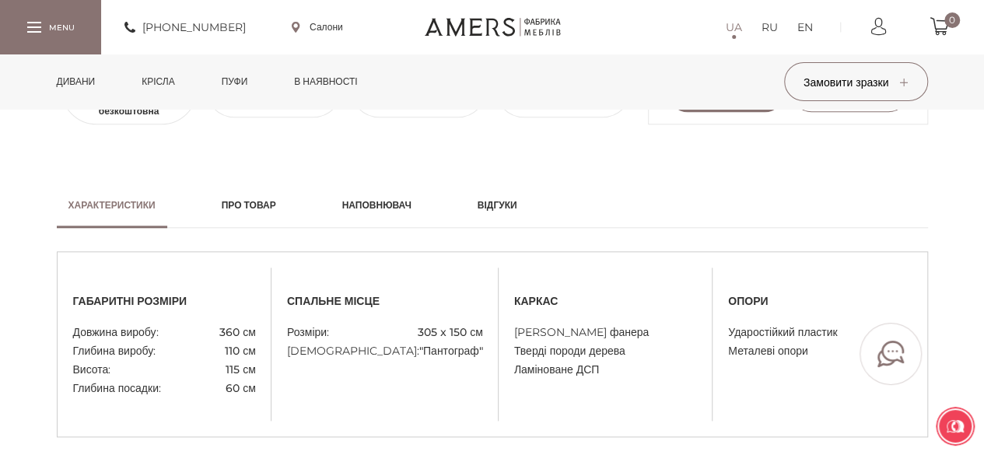
scroll to position [744, 0]
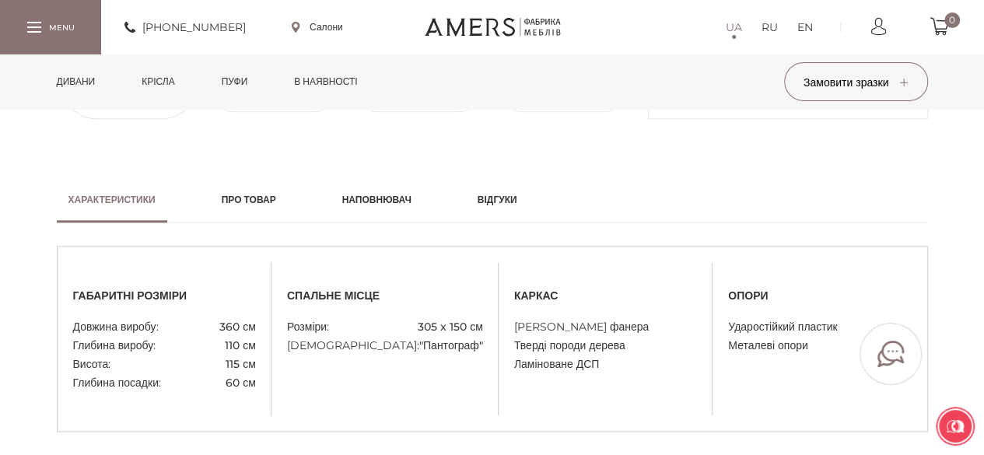
click at [98, 84] on link "Дивани" at bounding box center [76, 81] width 62 height 54
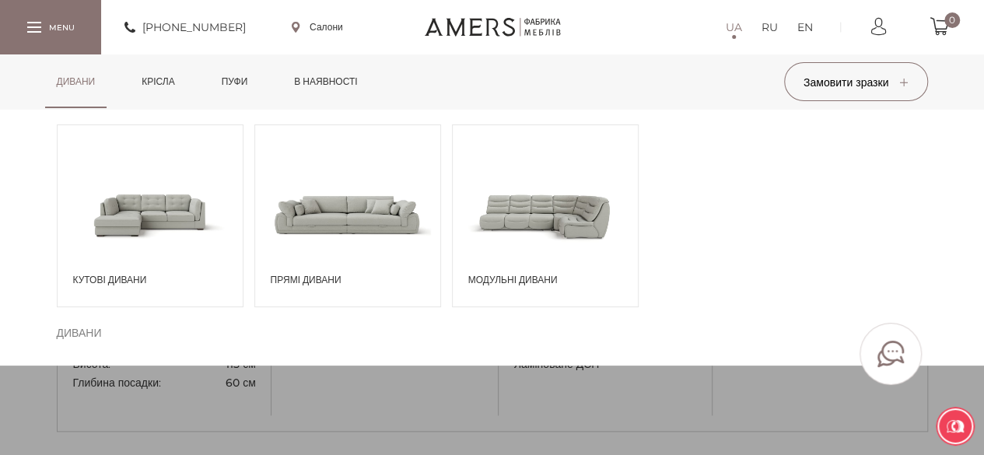
click at [303, 219] on span at bounding box center [347, 214] width 185 height 108
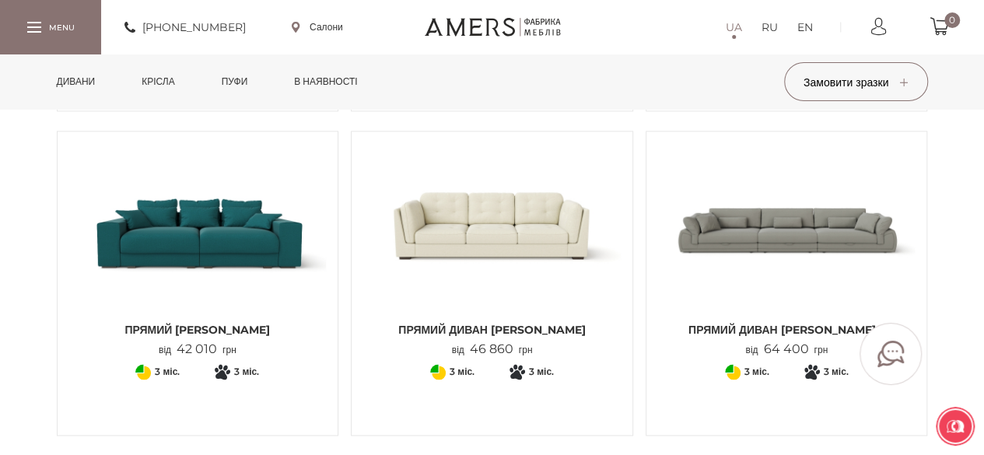
scroll to position [1099, 0]
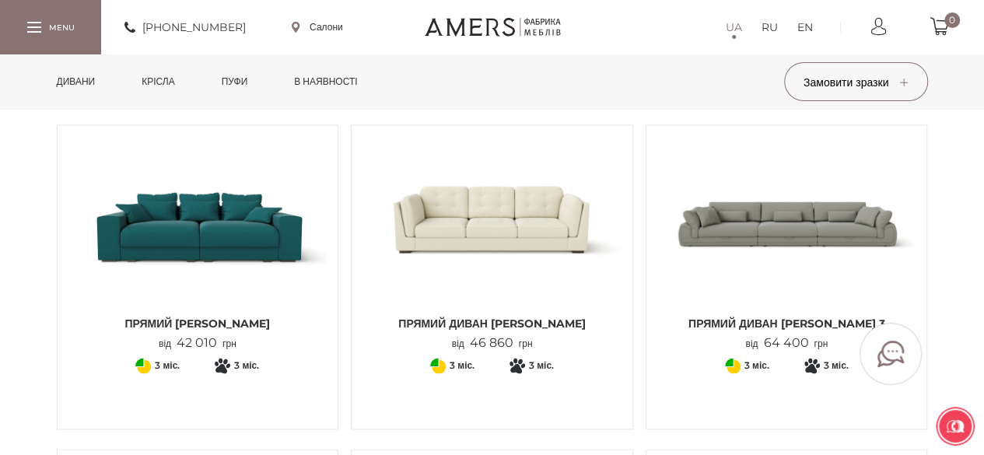
click at [787, 215] on img at bounding box center [786, 222] width 257 height 171
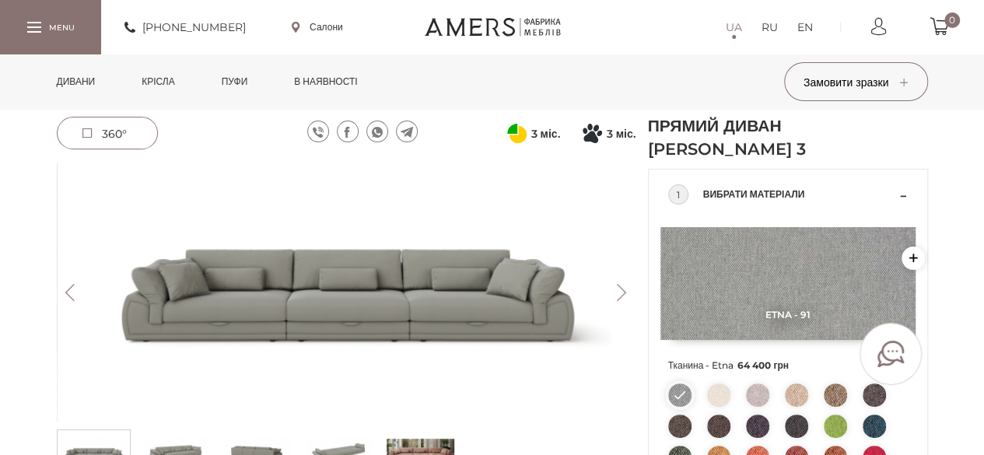
scroll to position [38, 0]
click at [897, 192] on div "1 Вибрати матеріали" at bounding box center [788, 194] width 240 height 50
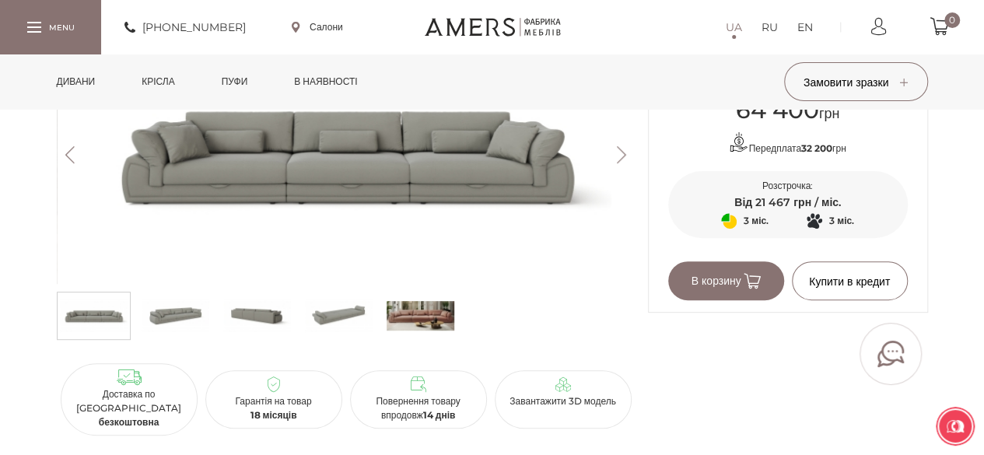
scroll to position [182, 0]
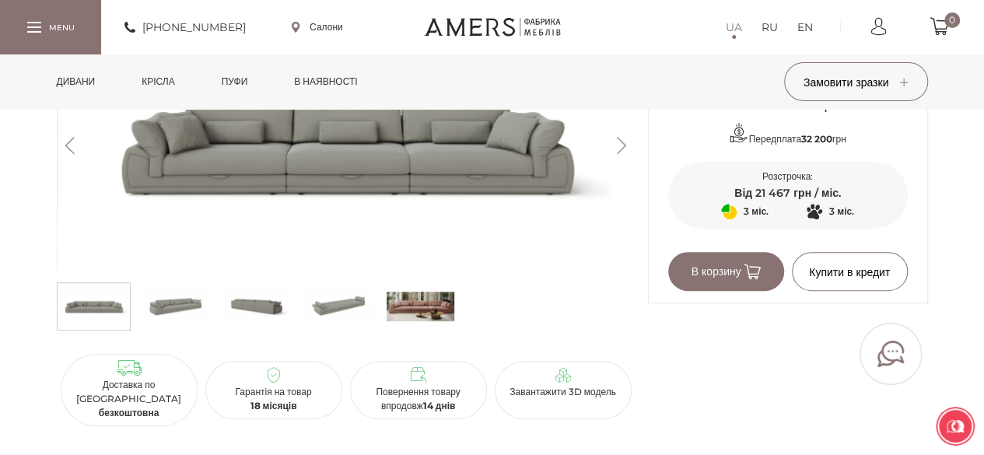
click at [619, 142] on button "Next" at bounding box center [621, 145] width 27 height 17
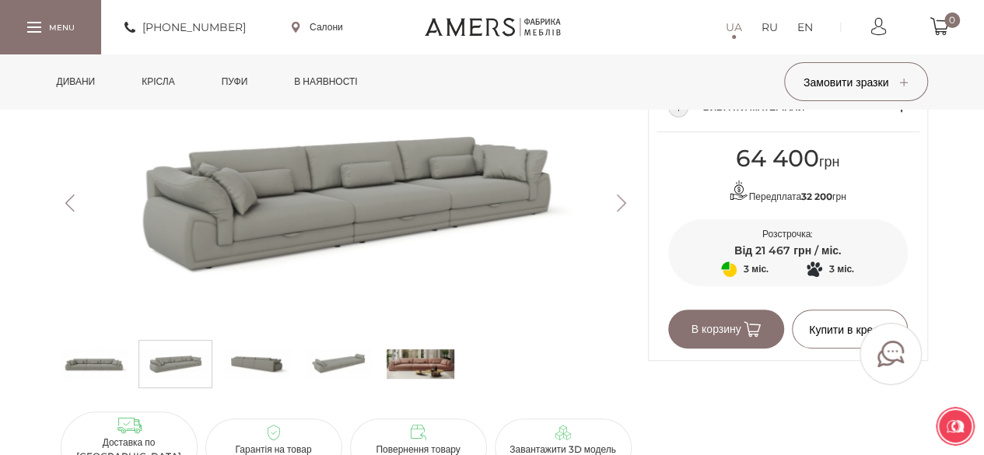
scroll to position [124, 0]
click at [613, 208] on button "Next" at bounding box center [621, 203] width 27 height 17
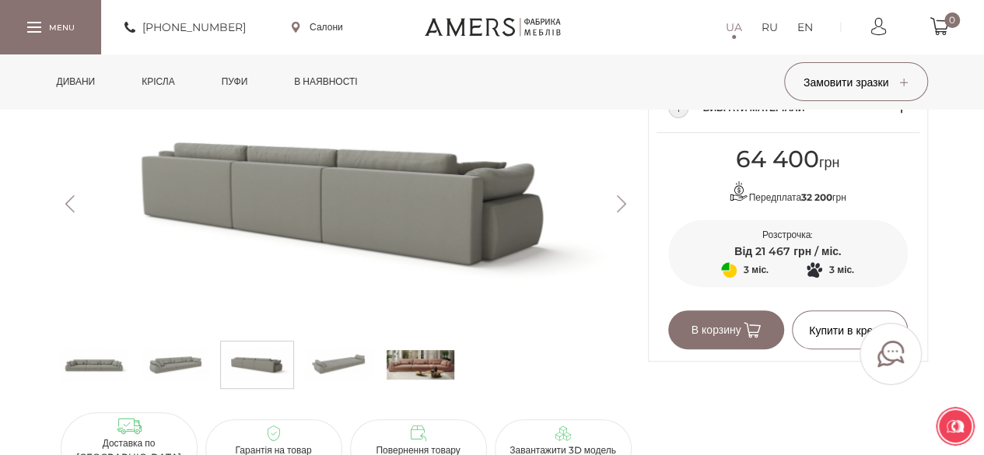
click at [613, 208] on button "Next" at bounding box center [621, 203] width 27 height 17
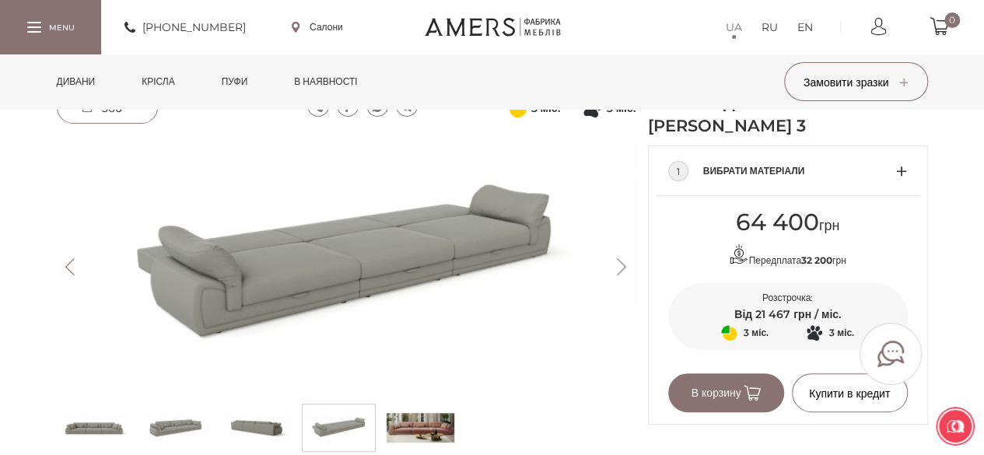
scroll to position [60, 0]
click at [905, 167] on div "1 Вибрати матеріали" at bounding box center [788, 172] width 240 height 50
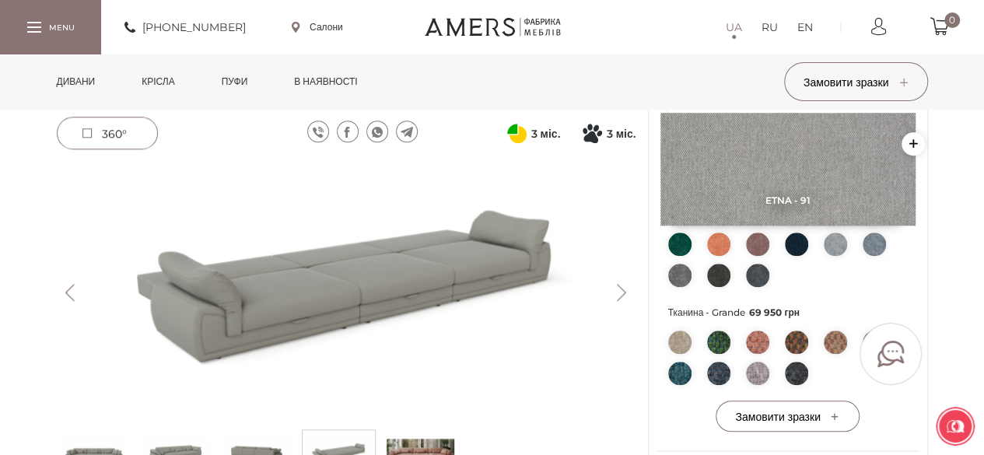
scroll to position [649, 0]
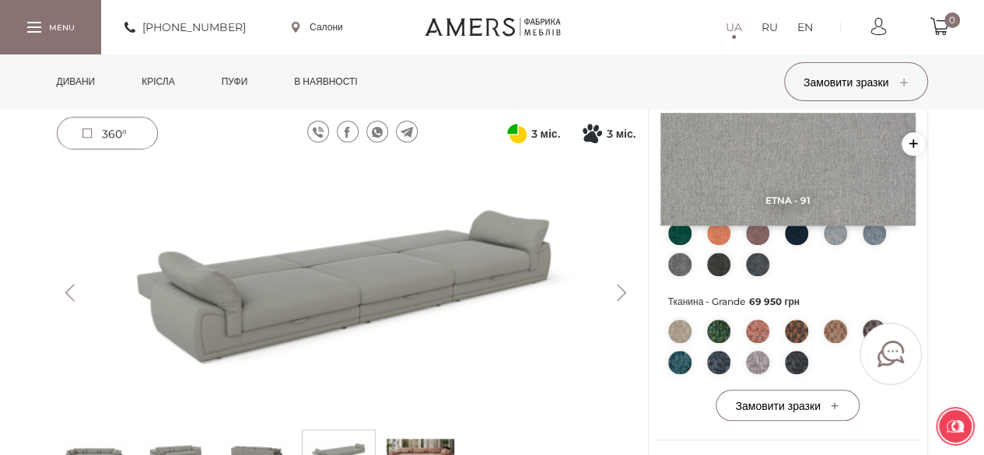
click at [719, 327] on img at bounding box center [718, 331] width 23 height 23
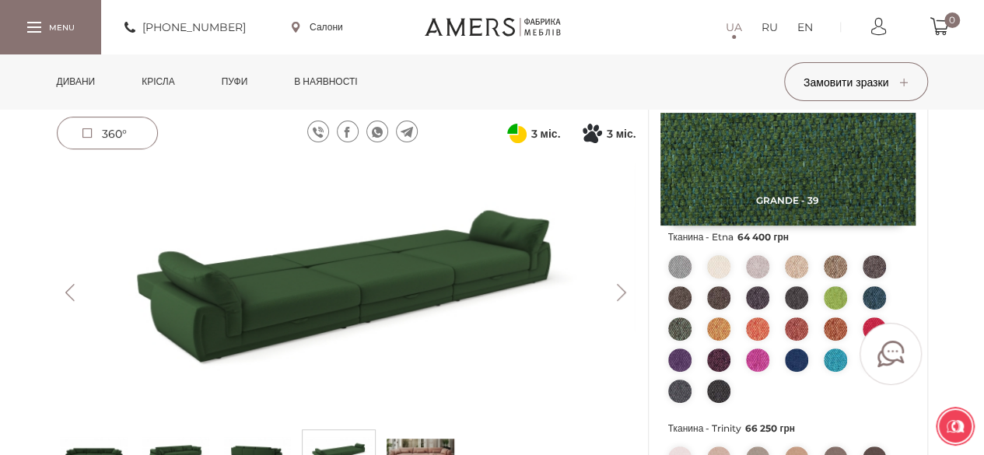
scroll to position [165, 0]
click at [724, 263] on img at bounding box center [718, 267] width 23 height 23
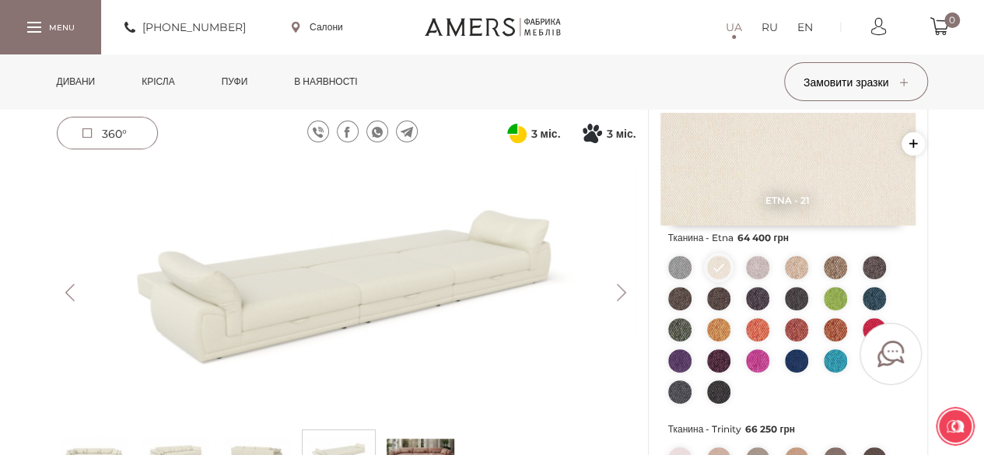
click at [756, 267] on img at bounding box center [757, 267] width 23 height 23
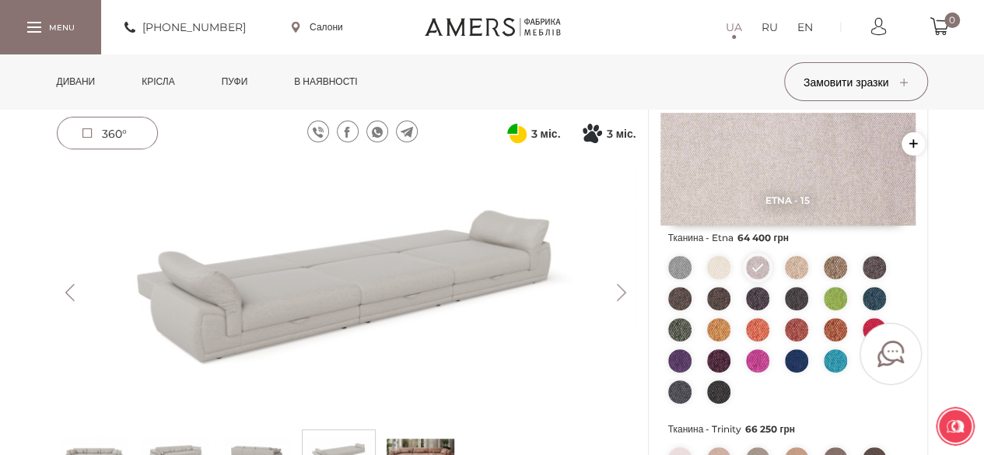
click at [684, 262] on img at bounding box center [679, 267] width 23 height 23
